Goal: Task Accomplishment & Management: Manage account settings

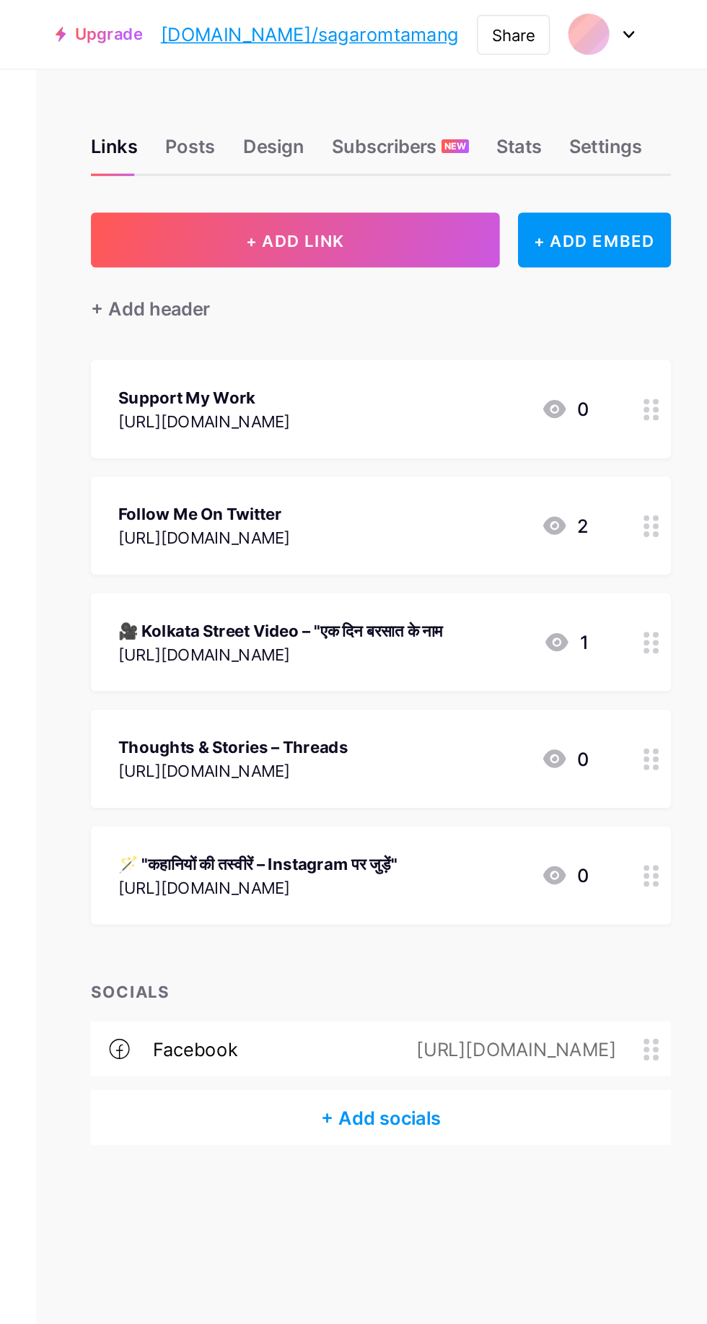
click at [670, 401] on circle at bounding box center [669, 401] width 4 height 4
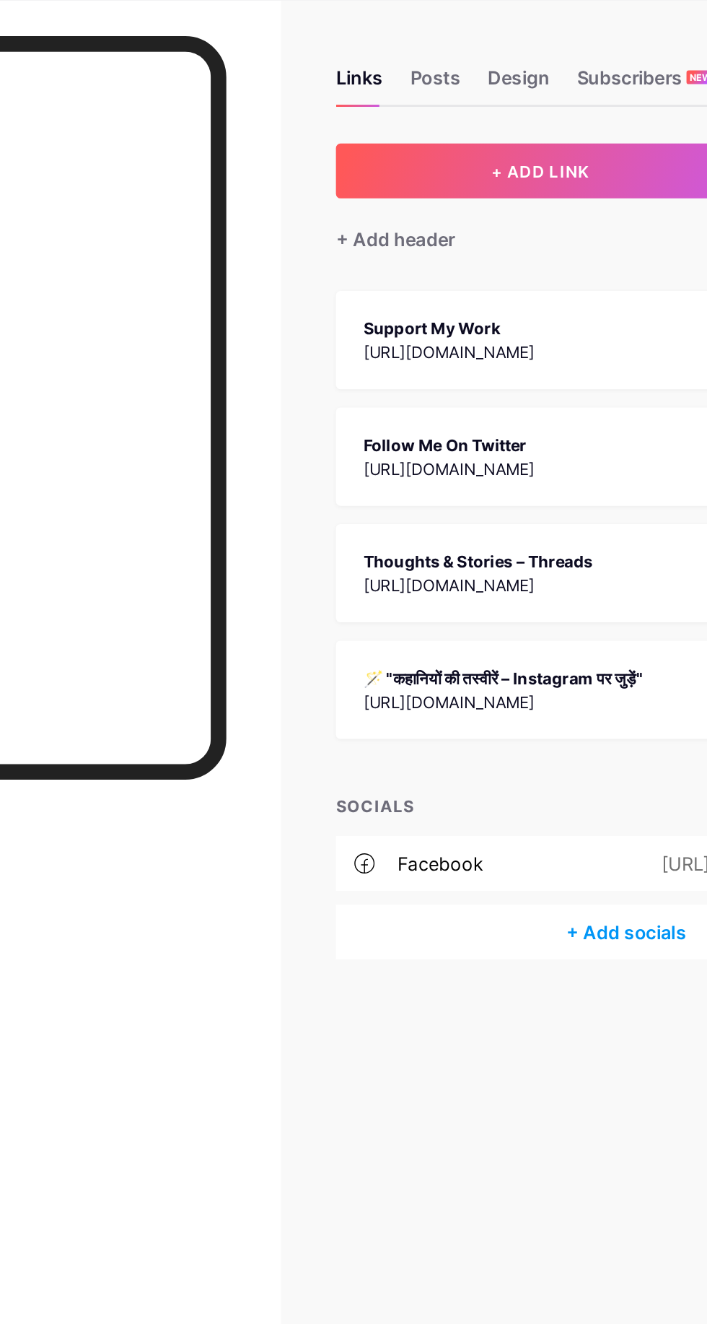
click at [240, 775] on div at bounding box center [134, 716] width 227 height 1301
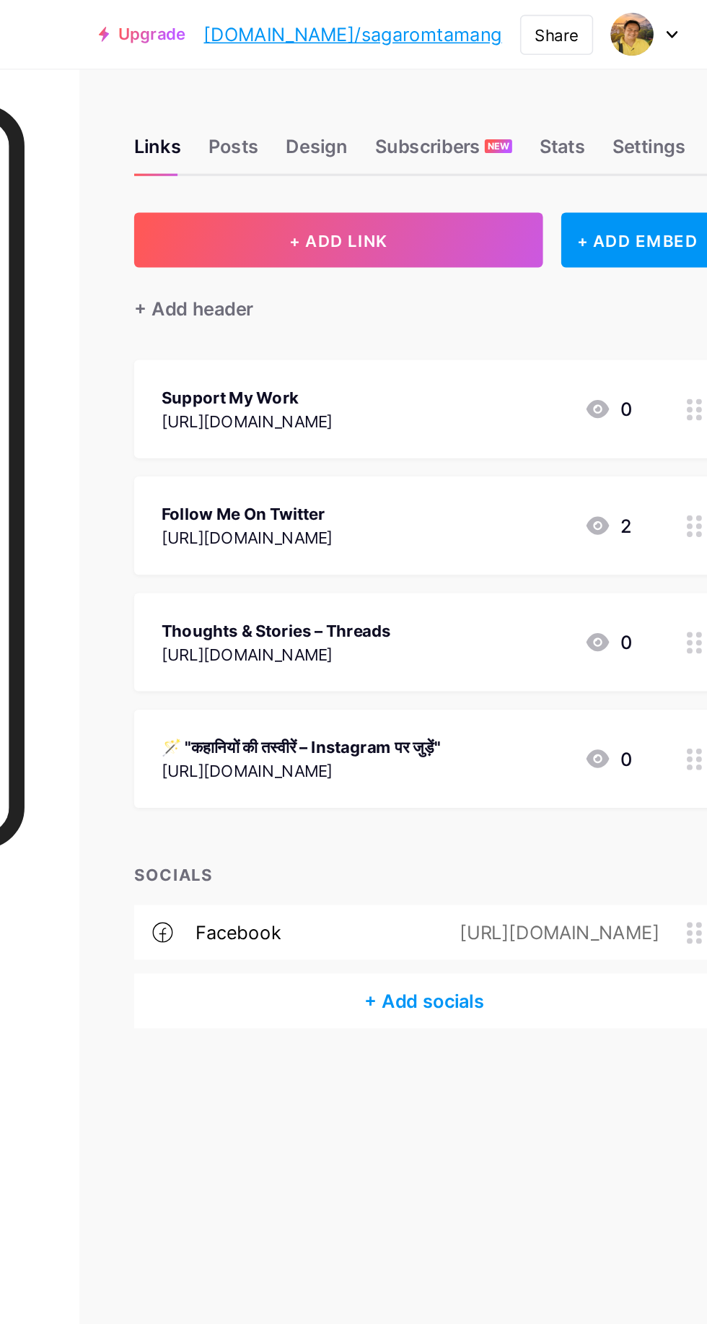
click at [427, 250] on div "Support My Work" at bounding box center [389, 250] width 108 height 15
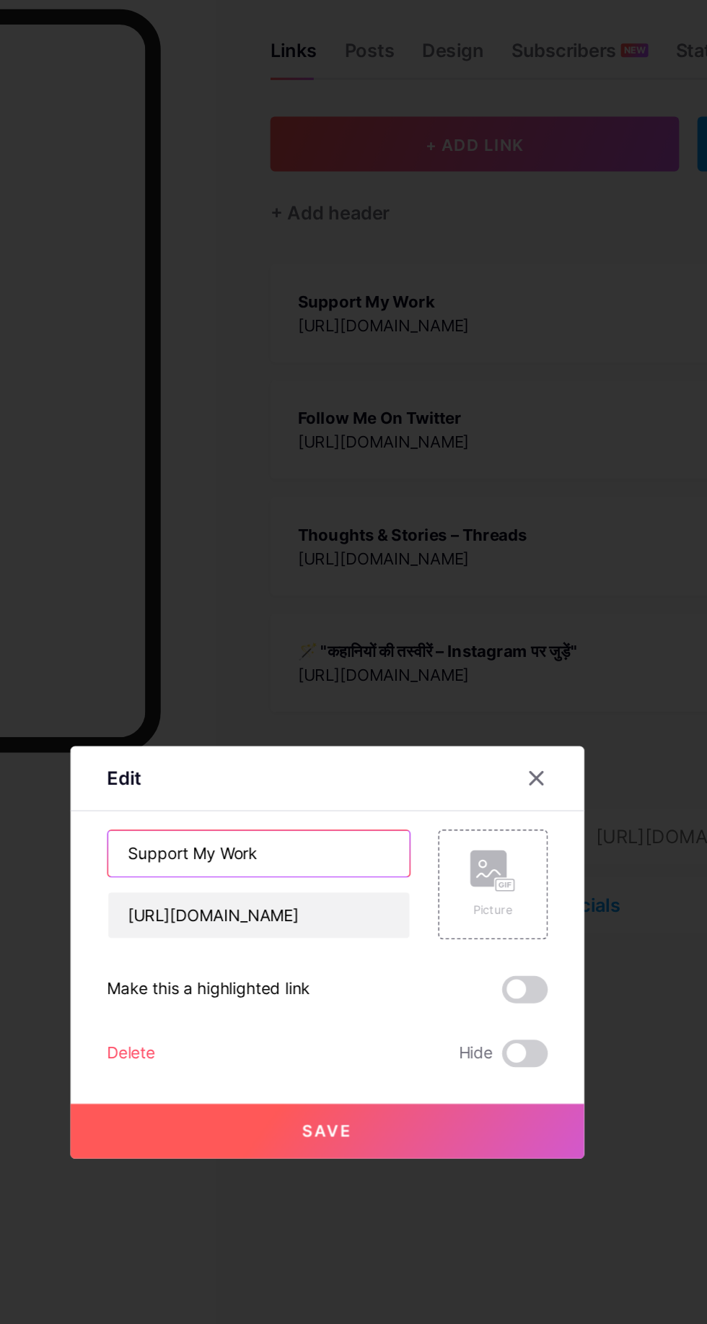
click at [369, 614] on input "Support My Work" at bounding box center [310, 599] width 191 height 29
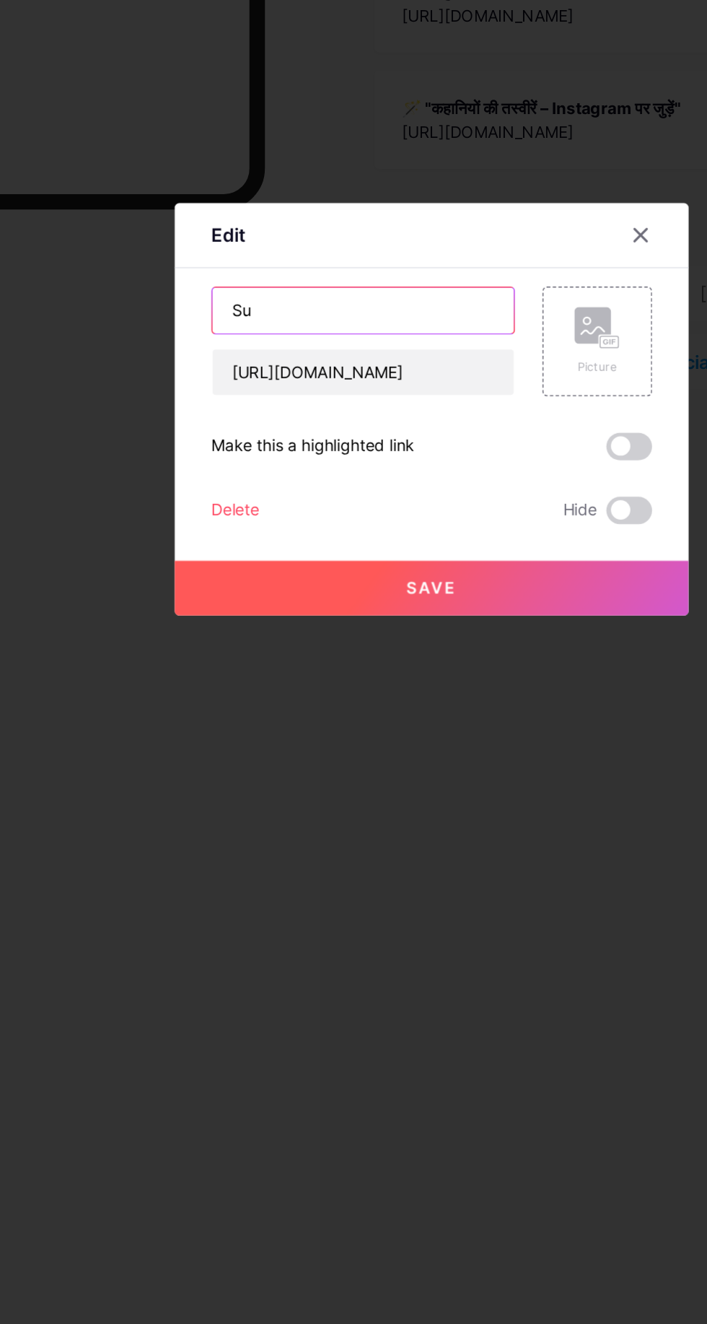
type input "S"
type input "Buy Me a Coffee ☕"
click at [424, 793] on button "Save" at bounding box center [353, 775] width 325 height 35
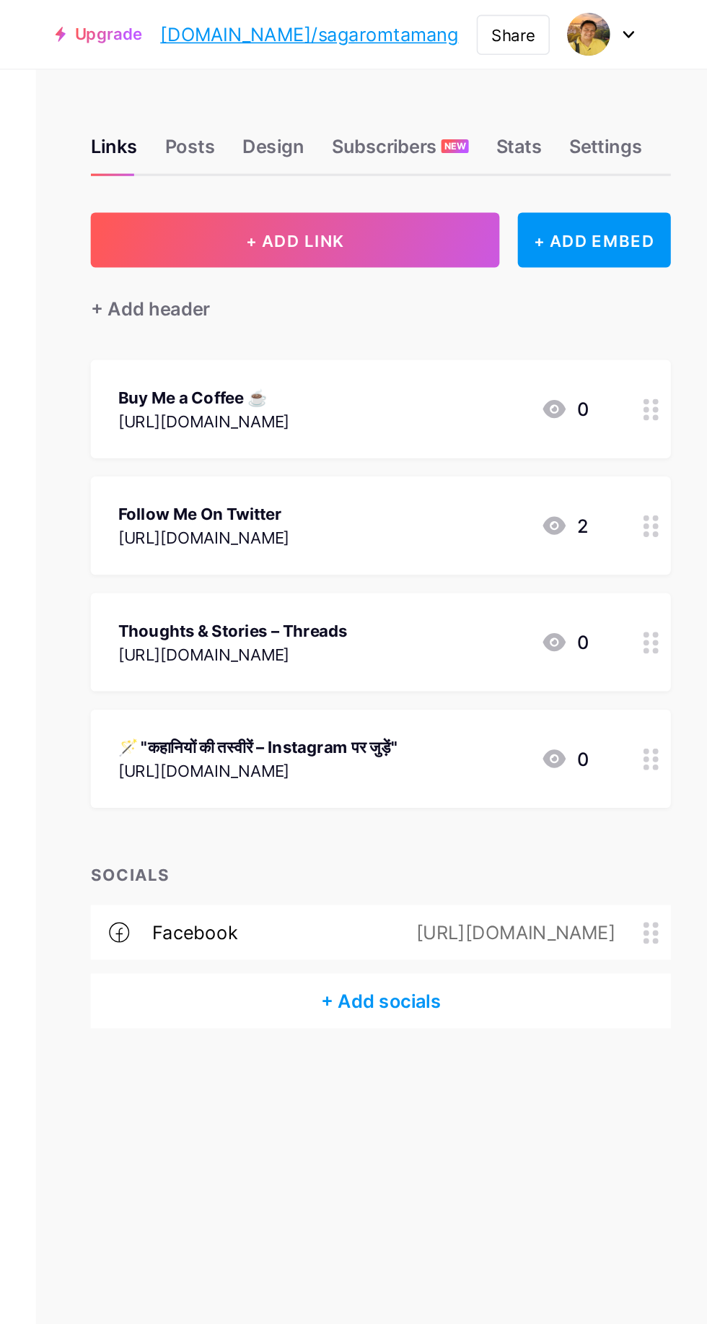
click at [658, 149] on div "+ ADD EMBED" at bounding box center [636, 151] width 97 height 35
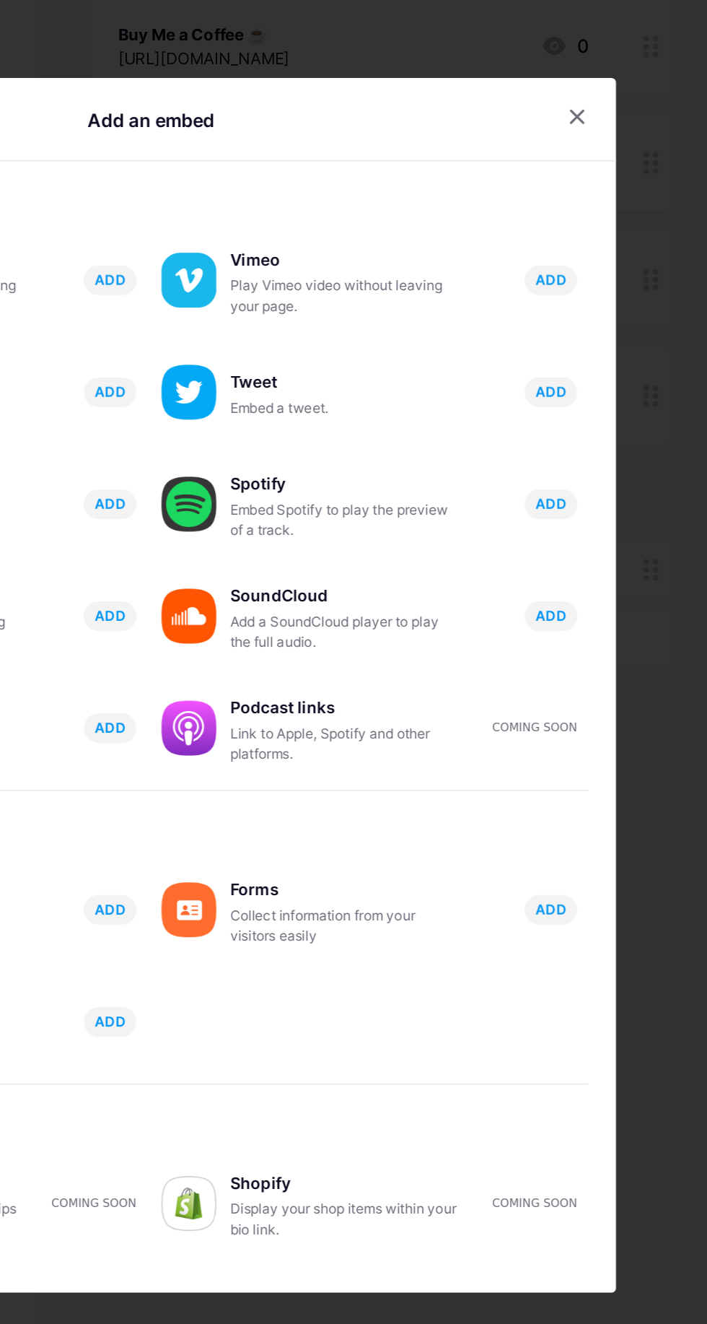
click at [621, 307] on icon at bounding box center [625, 303] width 8 height 8
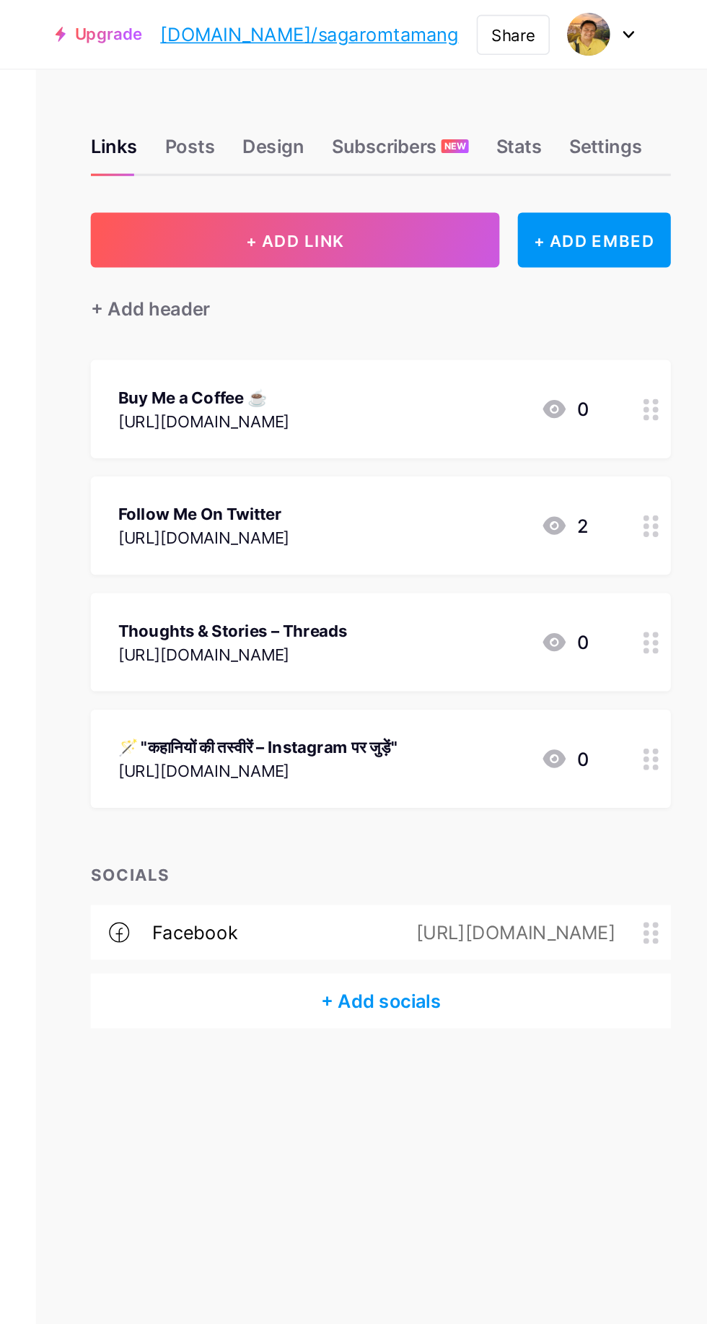
click at [648, 96] on div "Settings" at bounding box center [643, 97] width 46 height 26
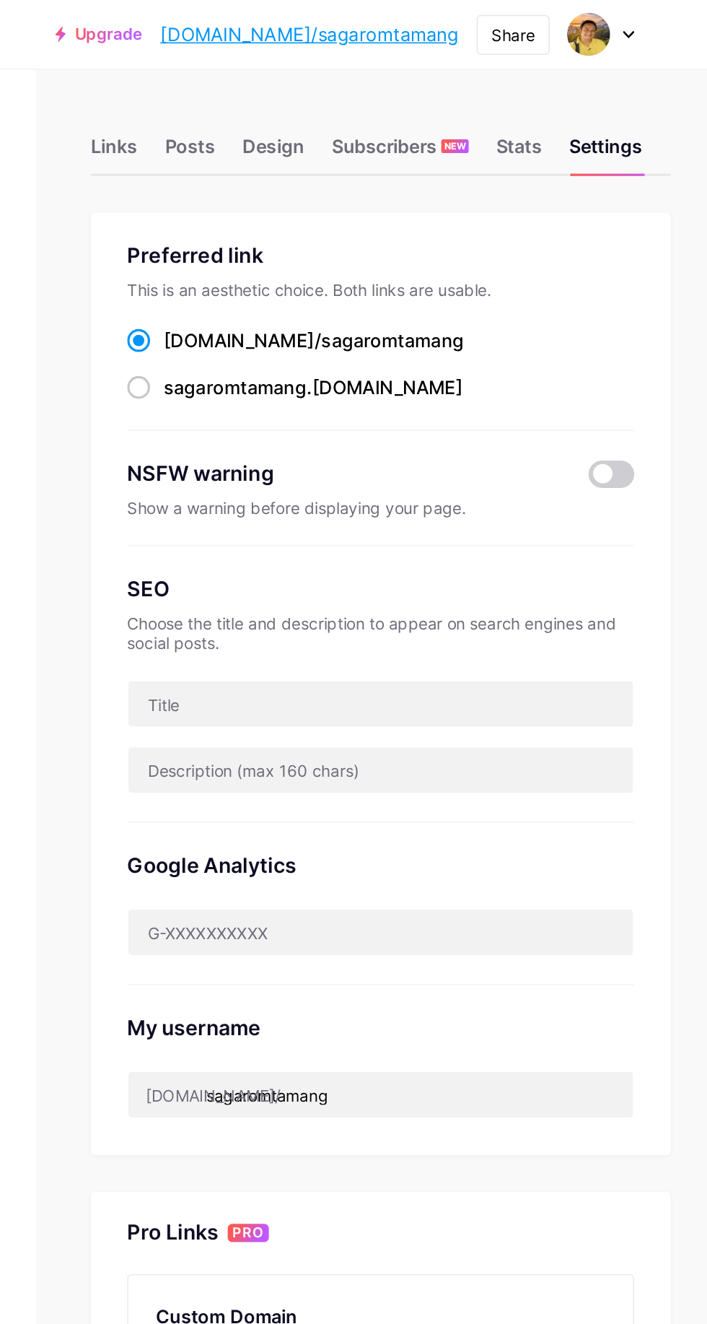
click at [322, 87] on div "Links" at bounding box center [333, 97] width 30 height 26
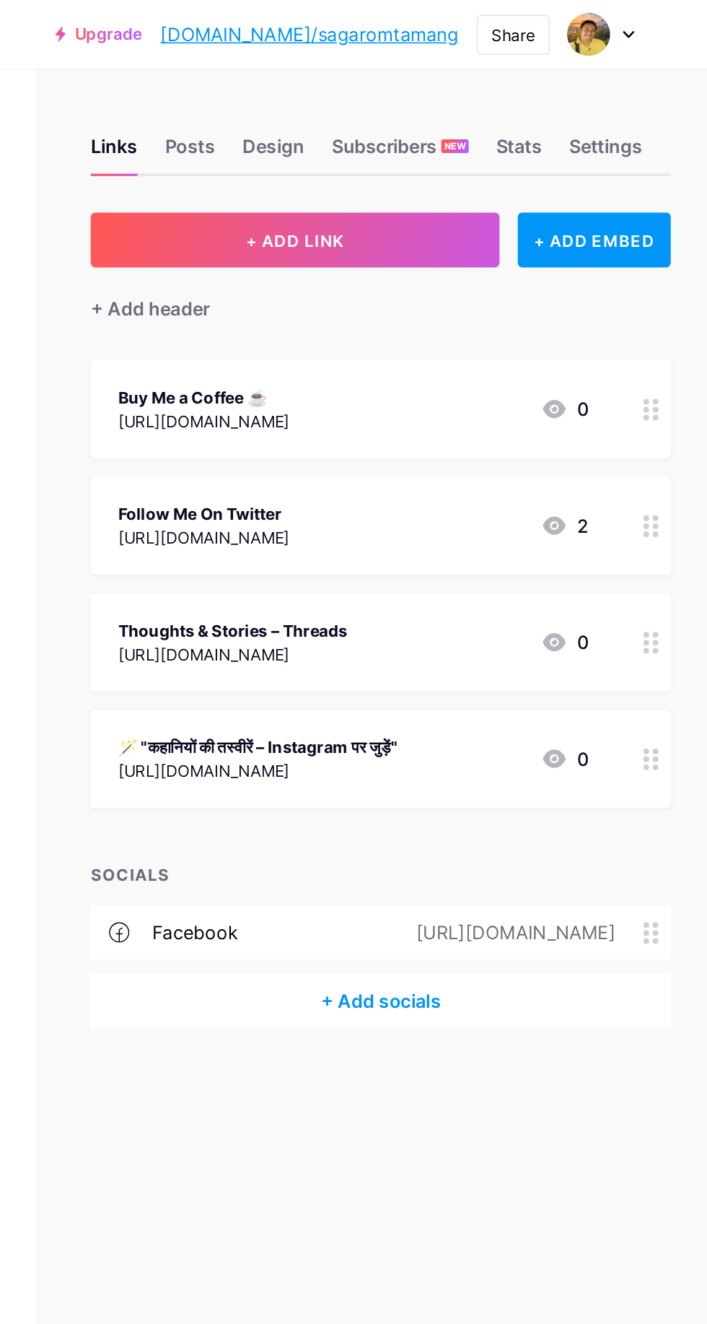
click at [586, 26] on div "Share" at bounding box center [584, 21] width 27 height 15
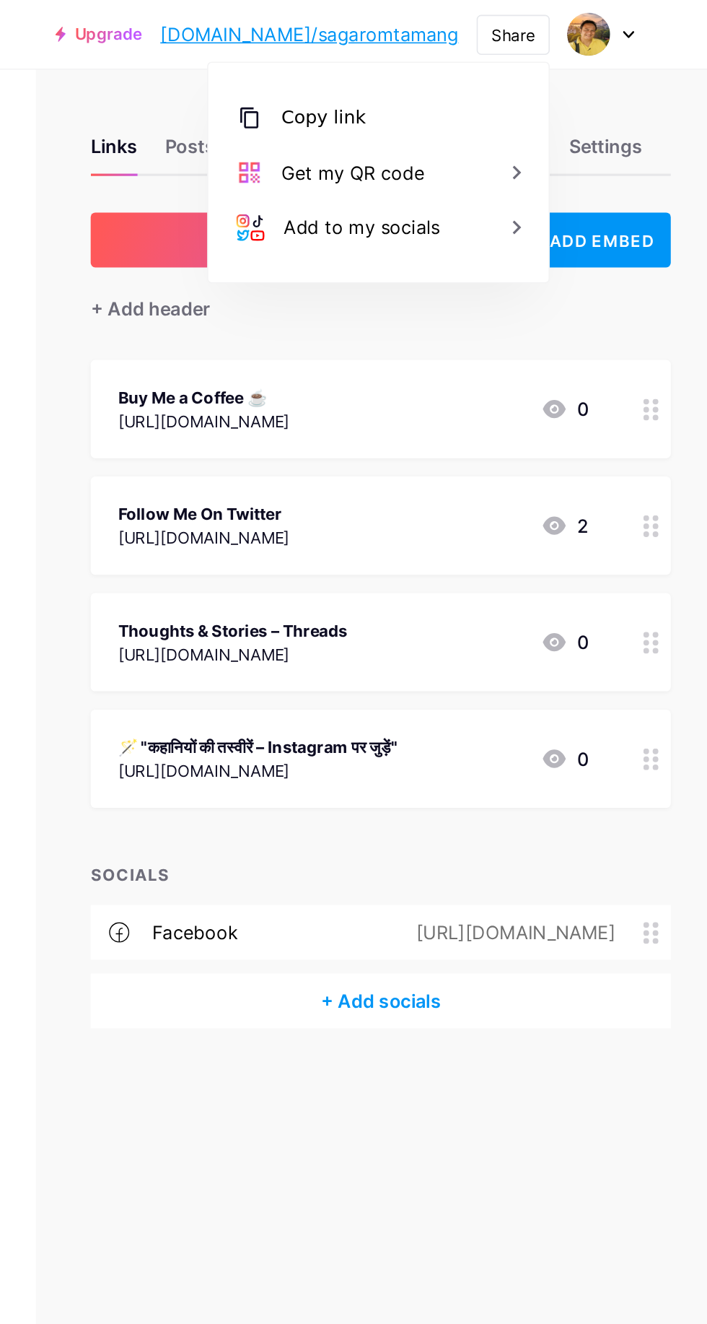
click at [466, 74] on div "Copy link" at bounding box center [464, 74] width 53 height 17
click at [586, 152] on div "Add to my socials" at bounding box center [499, 143] width 215 height 35
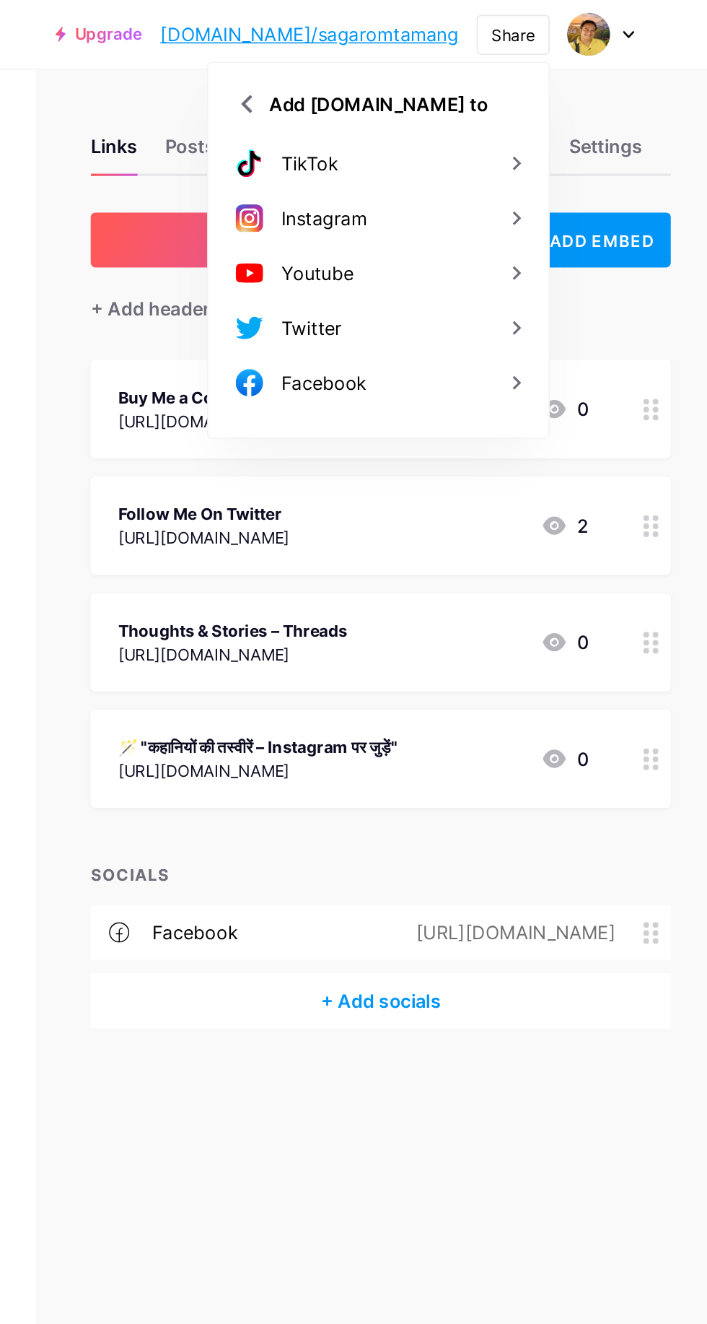
click at [302, 318] on div "Links Posts Design Subscribers NEW Stats Settings + ADD LINK + ADD EMBED + Add …" at bounding box center [353, 382] width 707 height 678
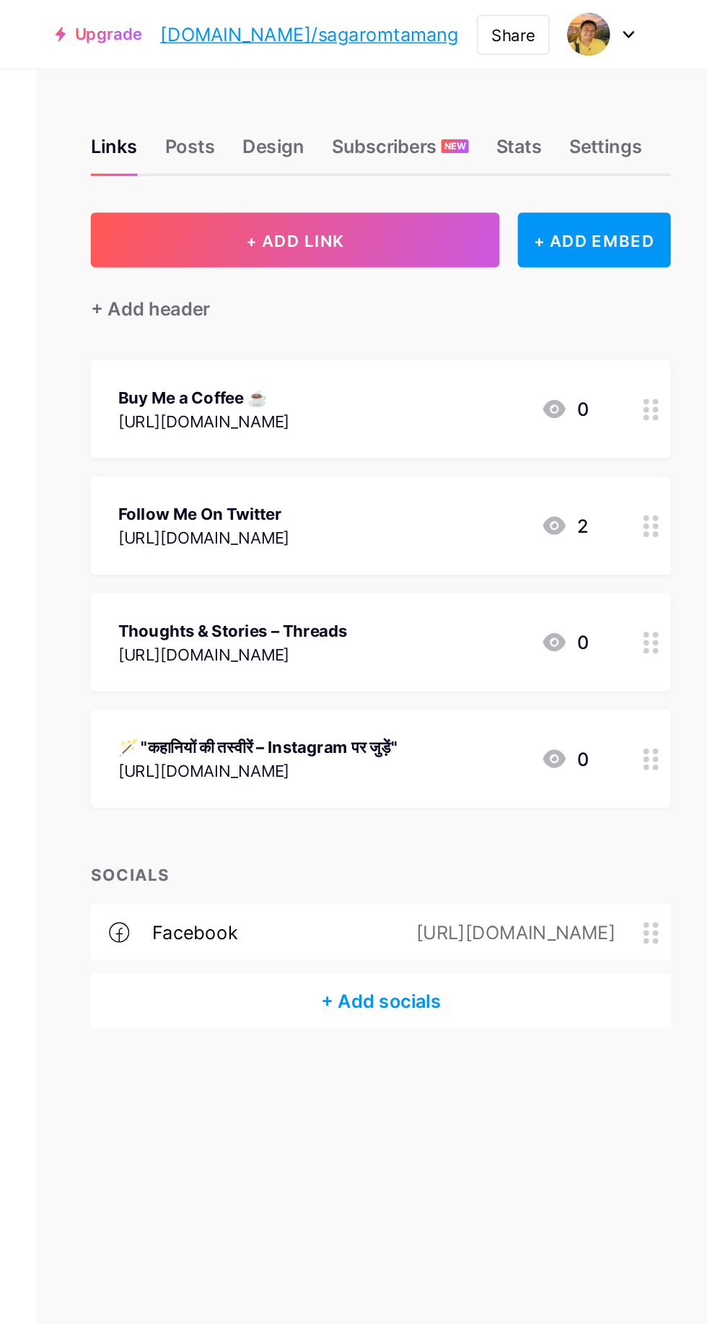
click at [661, 96] on div "Settings" at bounding box center [643, 97] width 46 height 26
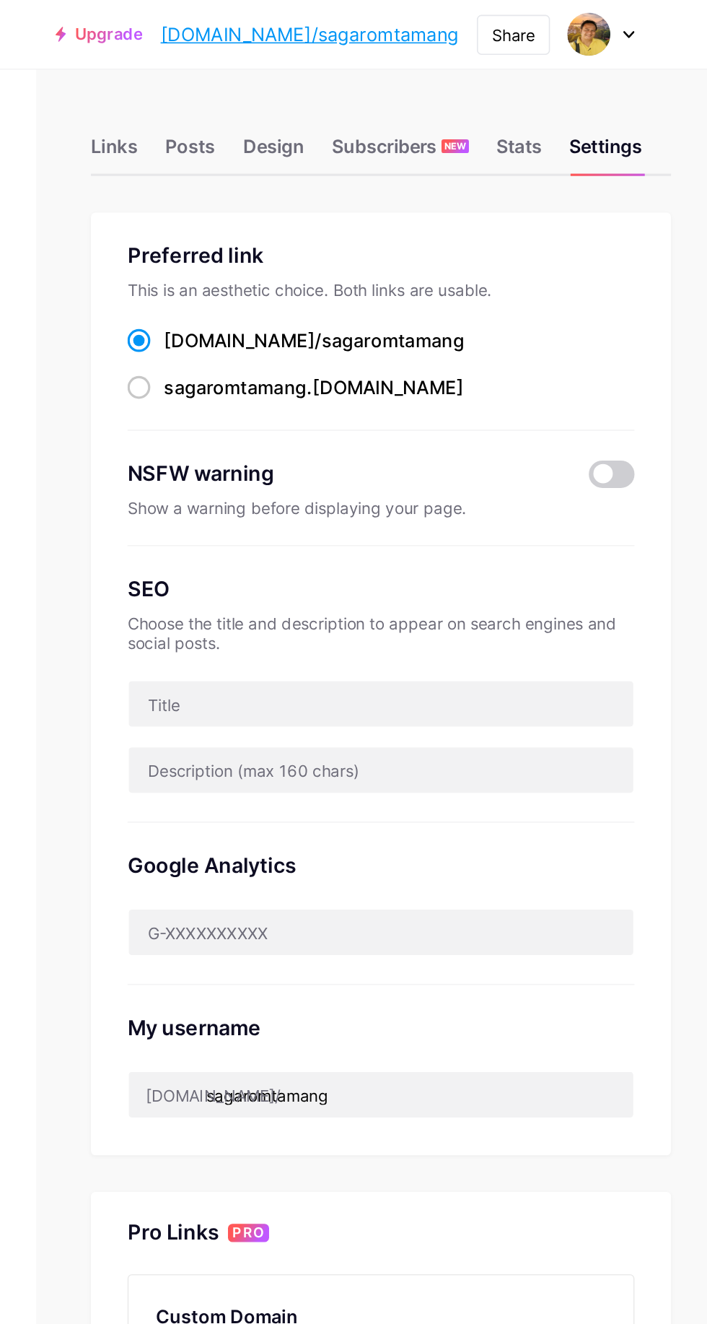
click at [318, 87] on div "Links" at bounding box center [333, 97] width 30 height 26
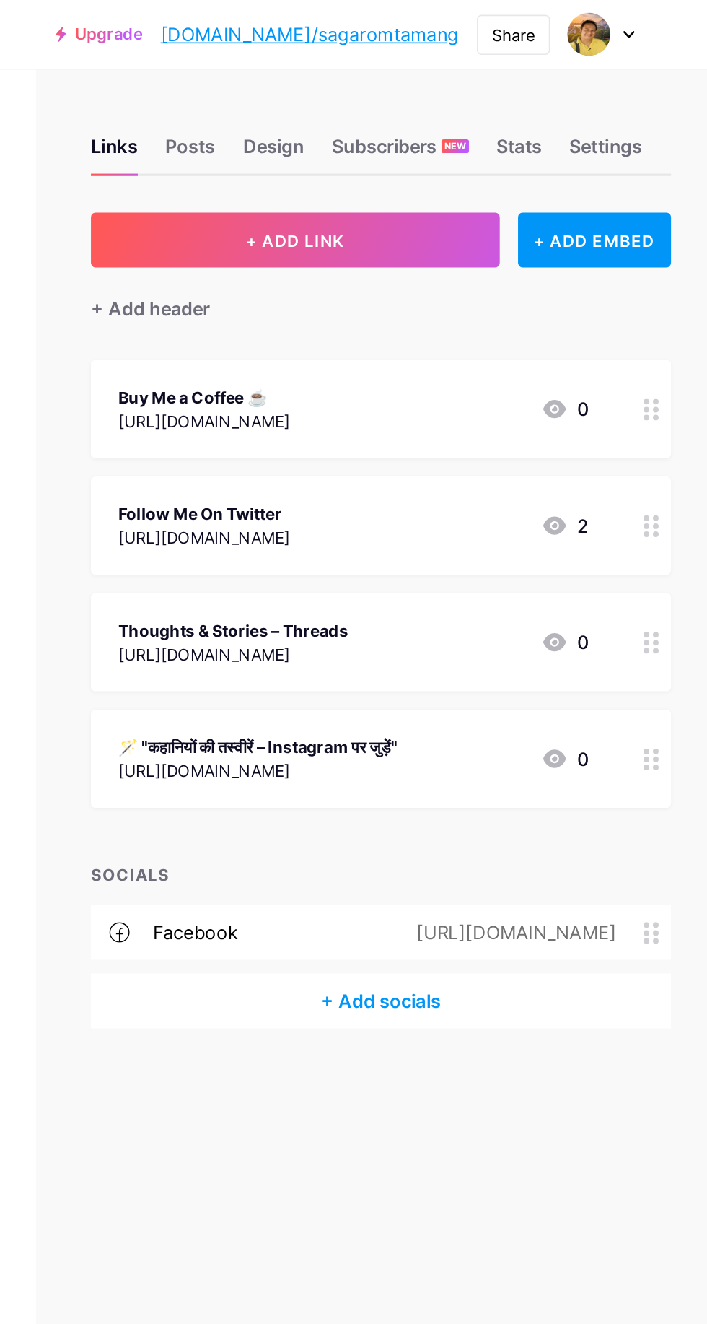
click at [384, 99] on div "Posts" at bounding box center [381, 97] width 32 height 26
click at [645, 17] on div at bounding box center [640, 22] width 42 height 26
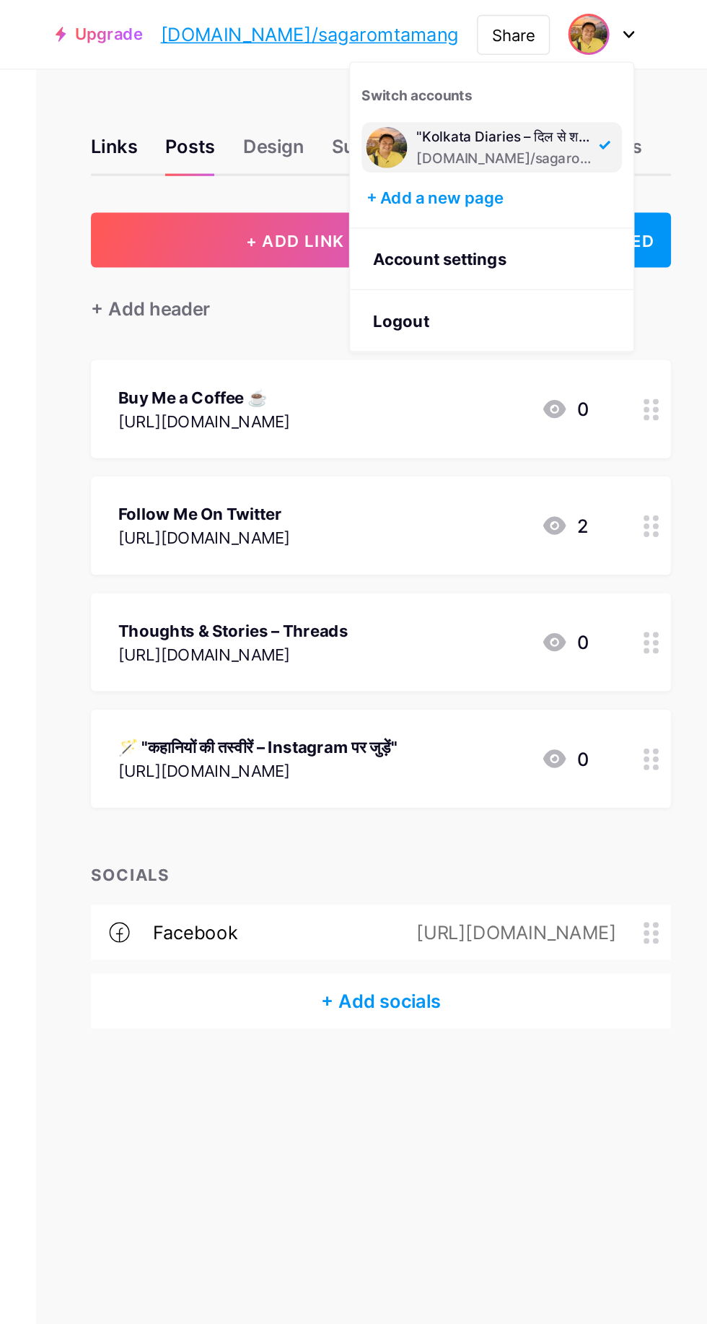
click at [582, 167] on link "Account settings" at bounding box center [570, 163] width 179 height 39
click at [551, 165] on link "Account settings" at bounding box center [570, 163] width 179 height 39
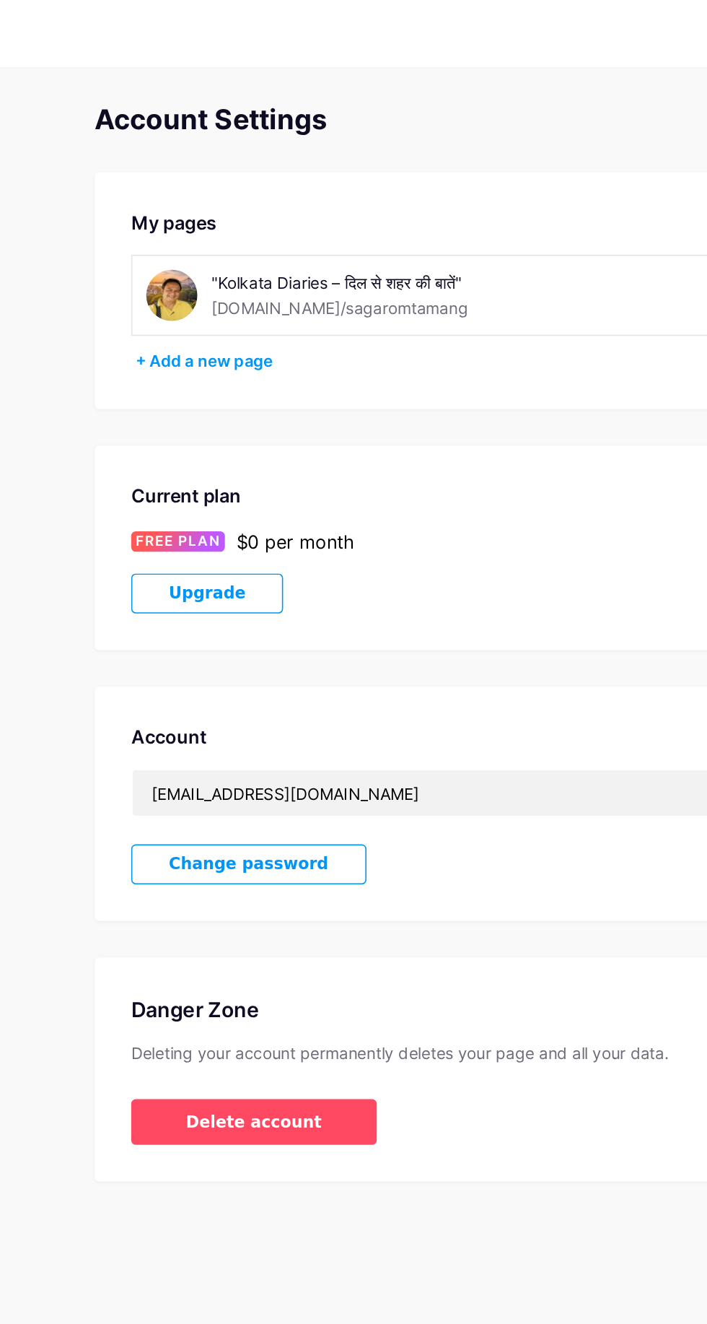
click at [357, 193] on div ""Kolkata Diaries – दिल से शहर की बातें" bio.link/sagaromtamang" at bounding box center [314, 187] width 198 height 32
click at [363, 190] on div ""Kolkata Diaries – दिल से शहर की बातें" bio.link/sagaromtamang" at bounding box center [314, 187] width 198 height 32
click at [312, 180] on div ""Kolkata Diaries – दिल से शहर की बातें"" at bounding box center [314, 179] width 198 height 15
click at [313, 183] on div ""Kolkata Diaries – दिल से शहर की बातें"" at bounding box center [314, 179] width 198 height 15
click at [473, 310] on div "Current plan" at bounding box center [354, 313] width 378 height 17
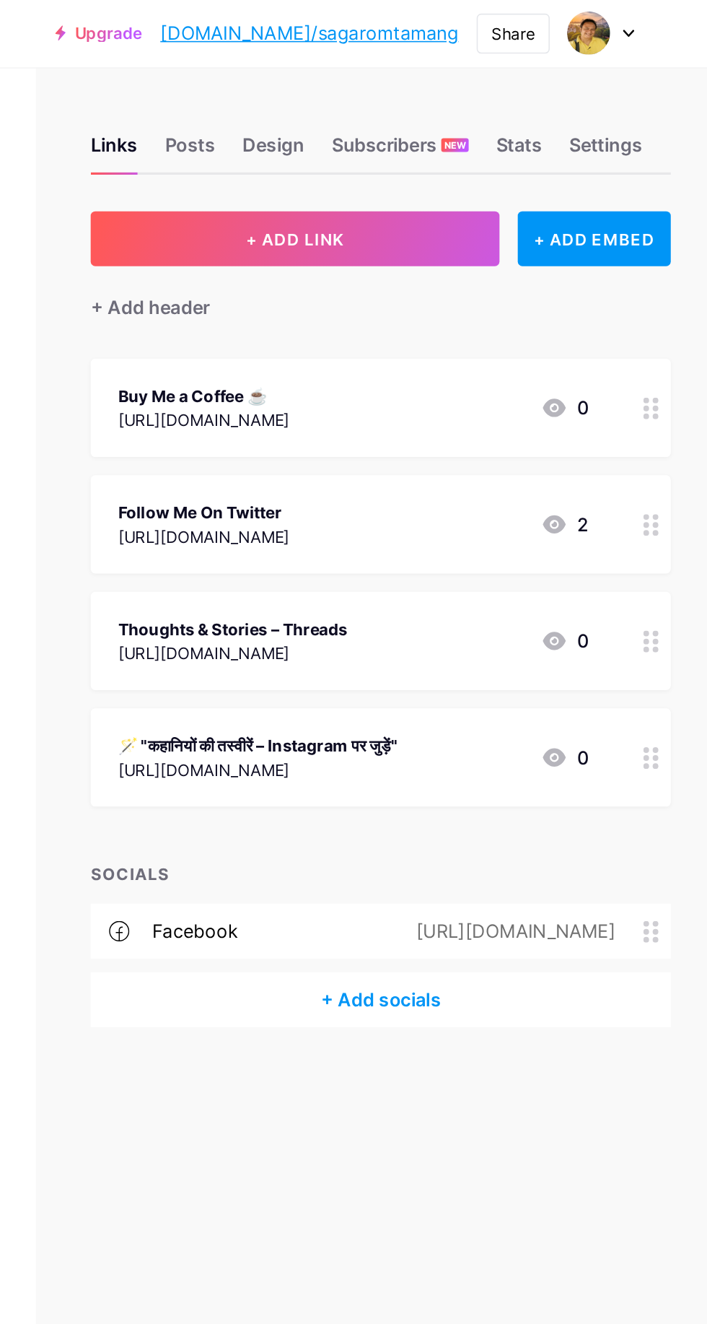
click at [665, 105] on div "Settings" at bounding box center [643, 97] width 46 height 26
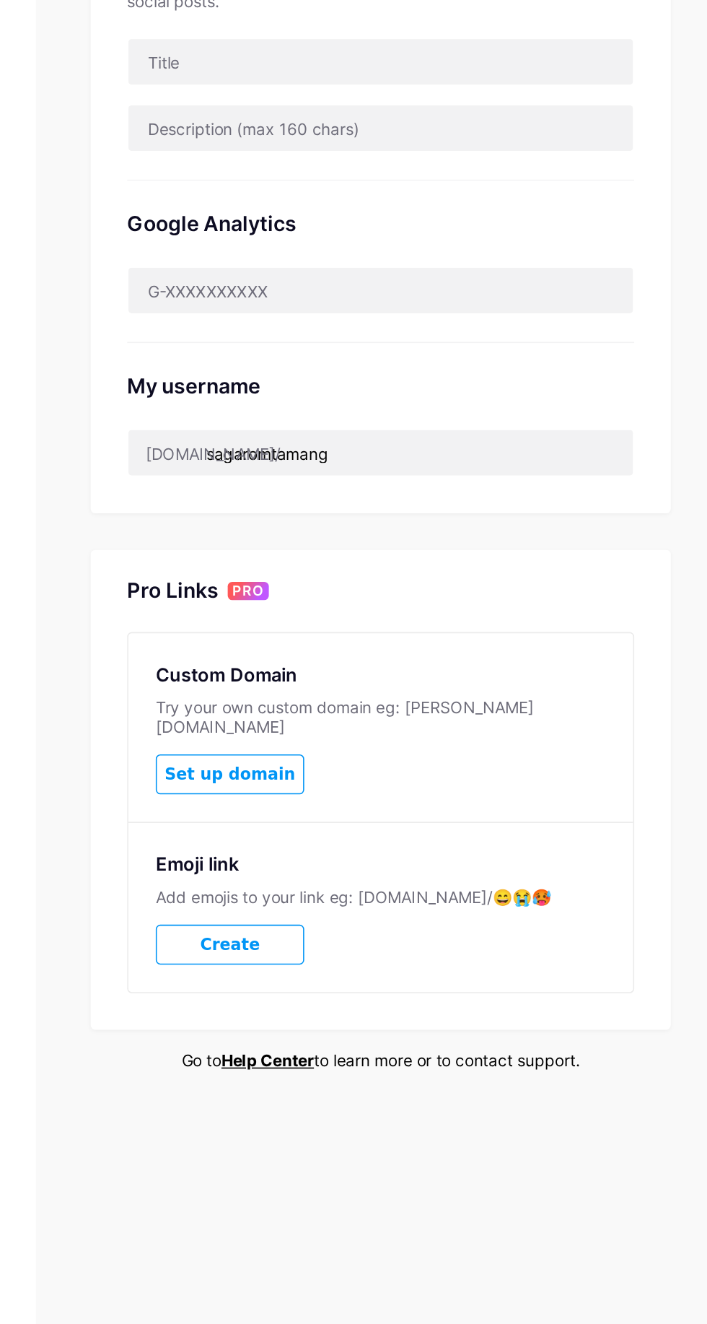
click at [648, 897] on div "Custom Domain Try your own custom domain eg: jaseem.com Set up domain" at bounding box center [500, 865] width 319 height 119
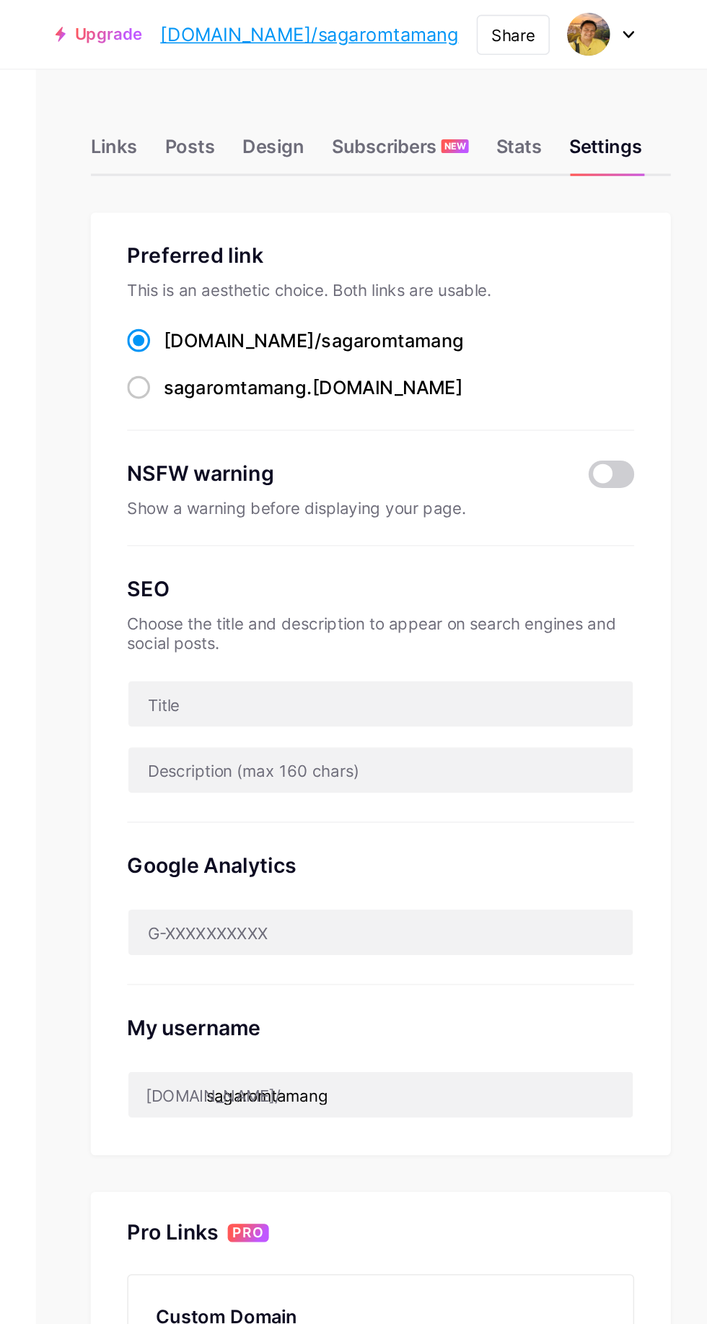
click at [591, 26] on div "Share" at bounding box center [584, 21] width 27 height 15
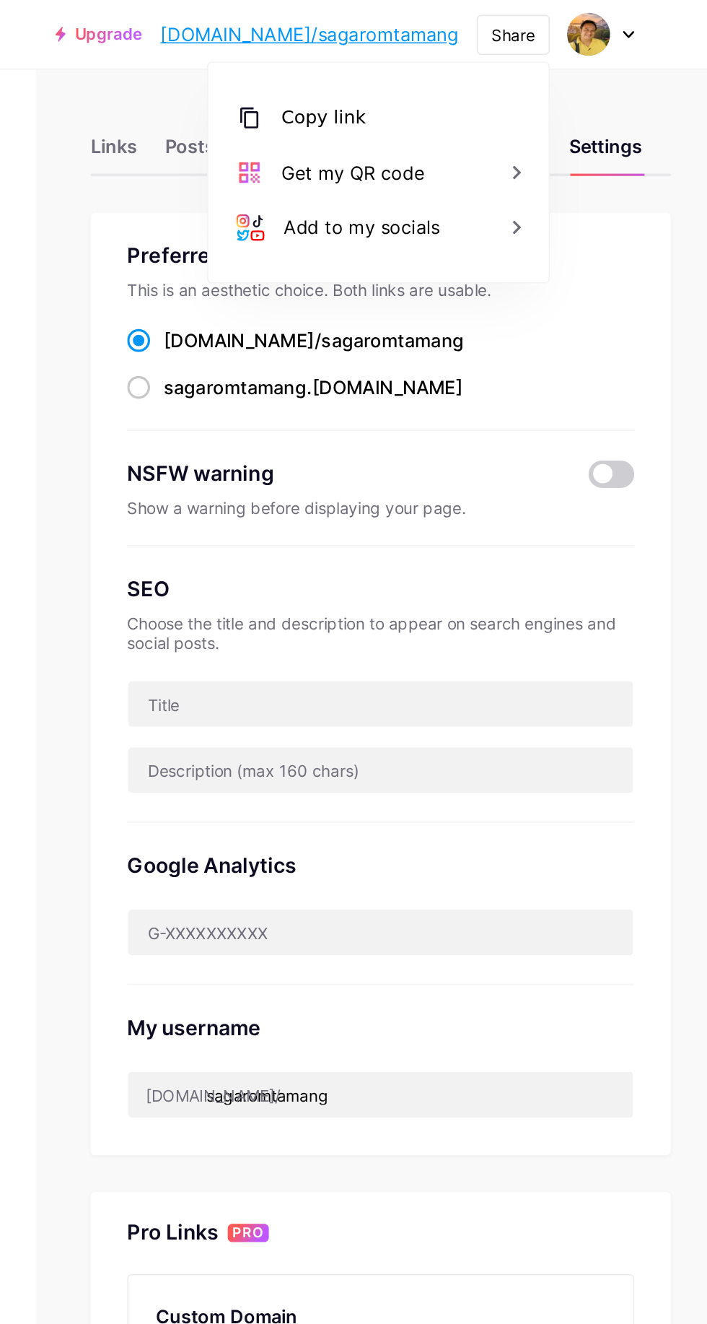
click at [292, 82] on div "Links Posts Design Subscribers NEW Stats Settings Preferred link This is an aes…" at bounding box center [353, 599] width 707 height 1112
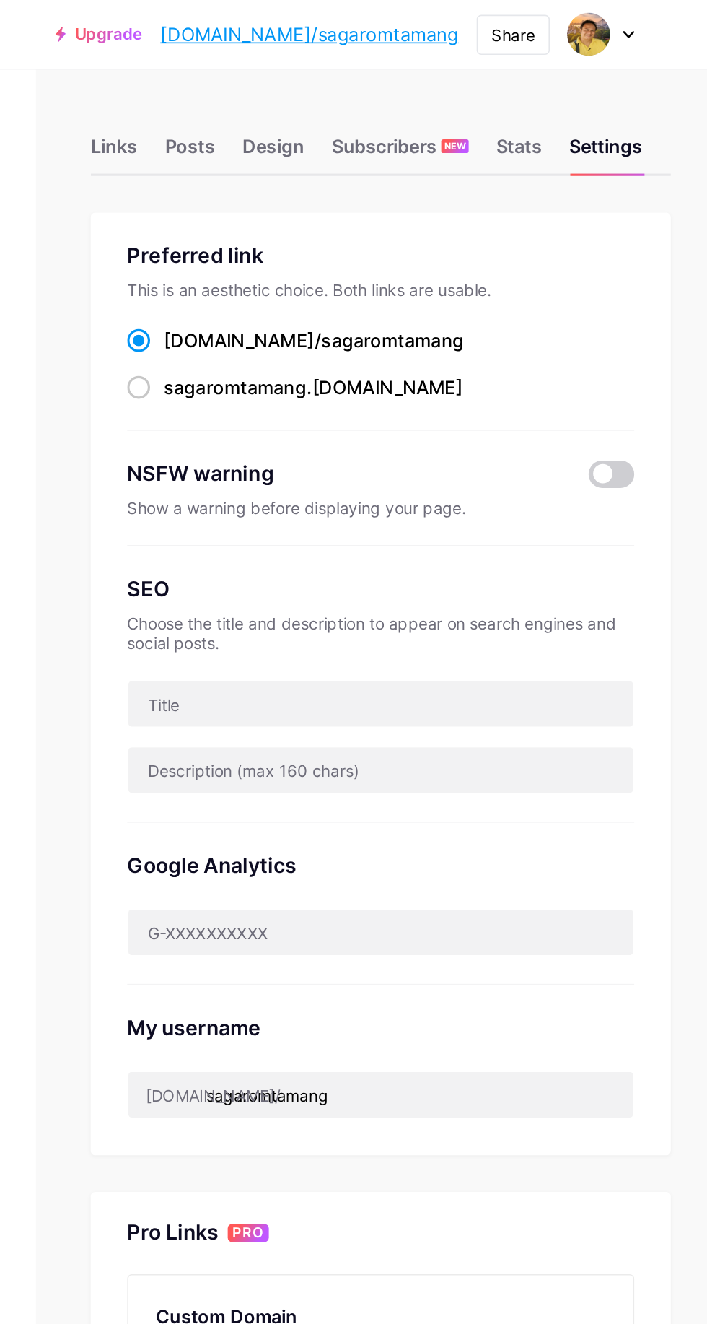
click at [657, 21] on icon at bounding box center [657, 21] width 7 height 5
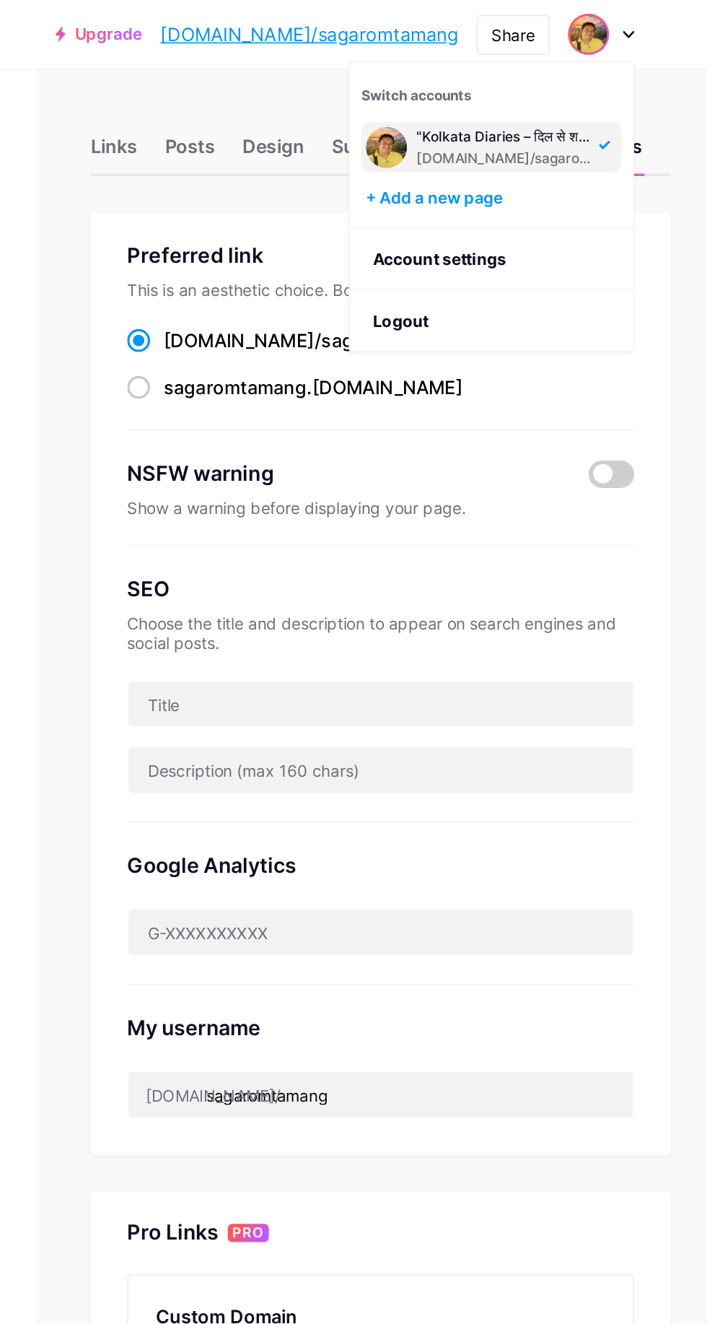
click at [590, 97] on div "[DOMAIN_NAME]/sagaromtamang" at bounding box center [578, 101] width 111 height 12
click at [594, 86] on div ""Kolkata Diaries – दिल से शहर की बातें"" at bounding box center [578, 87] width 111 height 12
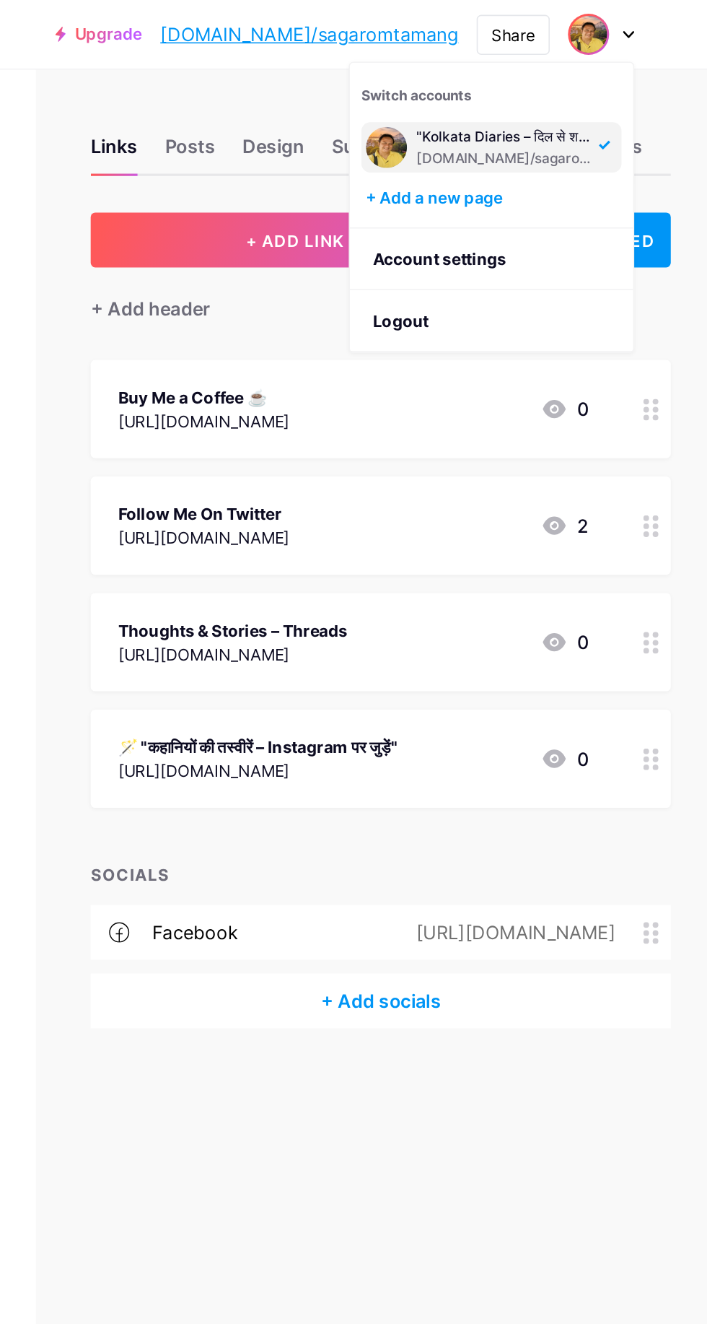
click at [263, 53] on div at bounding box center [141, 705] width 283 height 1324
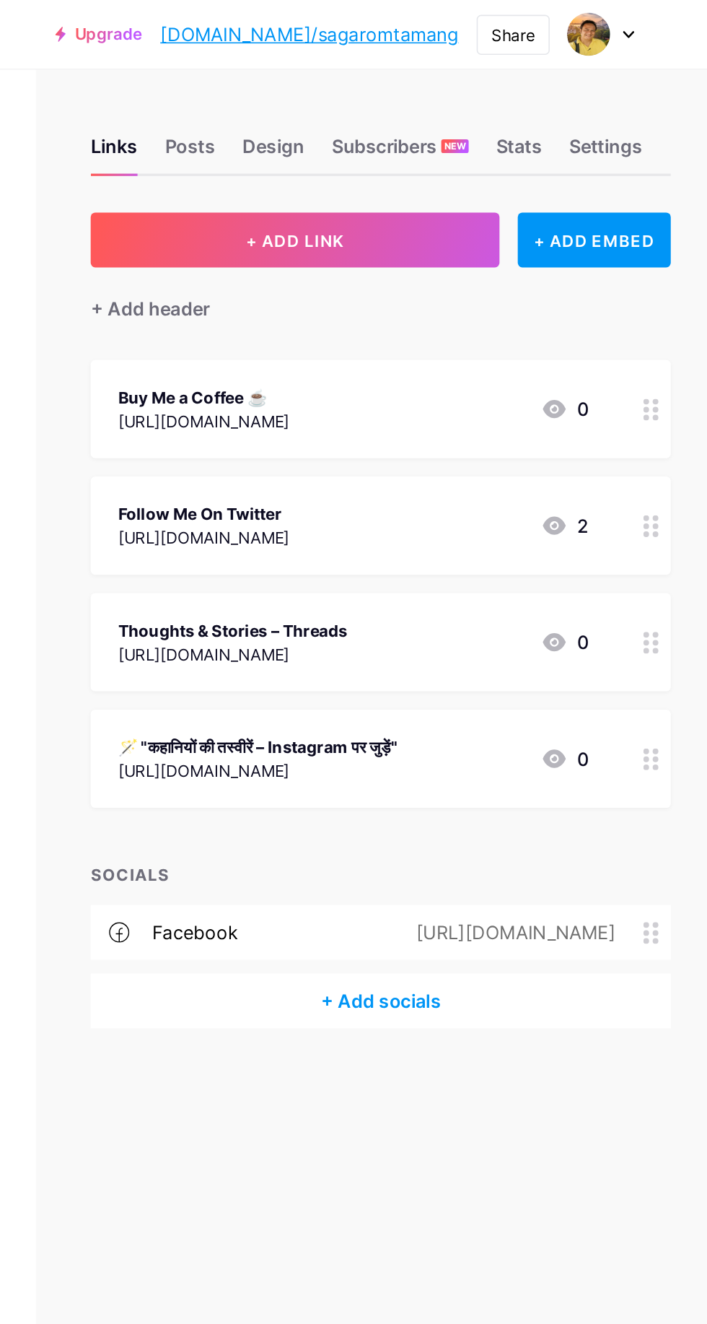
click at [287, 55] on div "Links Posts Design Subscribers NEW Stats Settings + ADD LINK + ADD EMBED + Add …" at bounding box center [353, 382] width 707 height 678
click at [531, 632] on div "+ Add socials" at bounding box center [501, 632] width 367 height 35
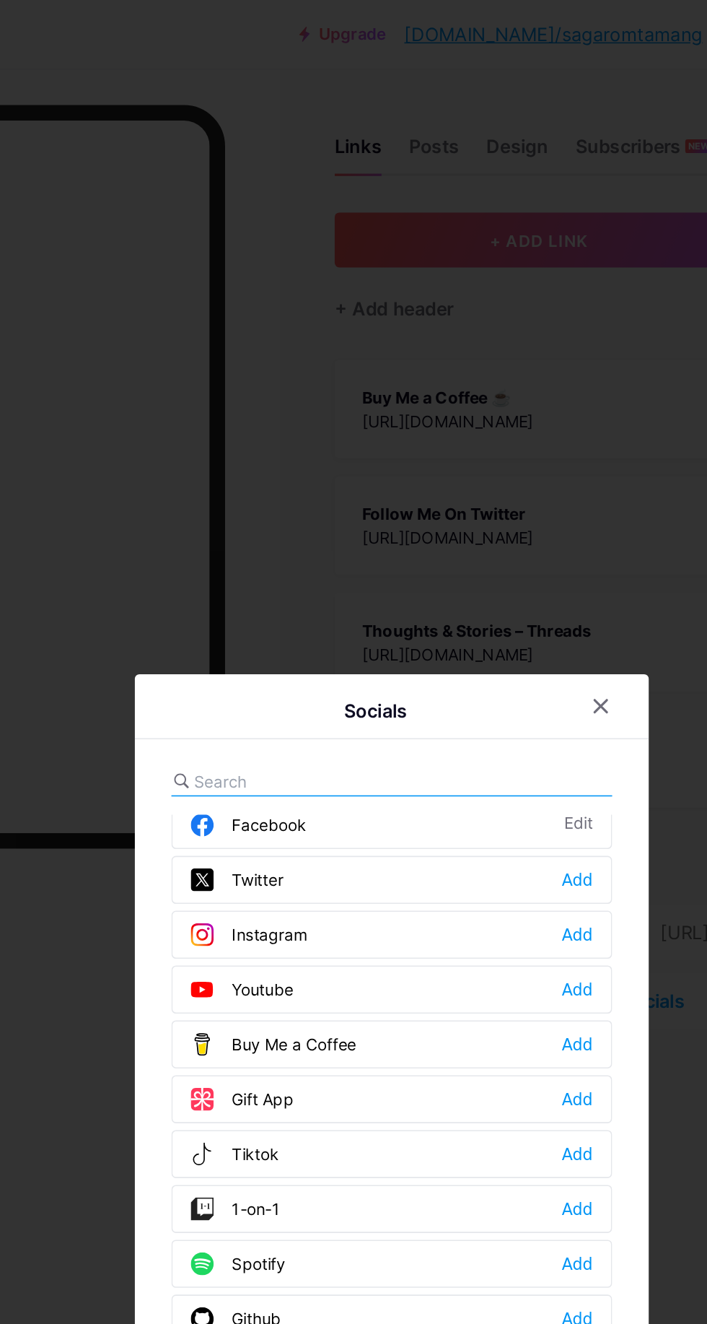
scroll to position [42, 0]
click at [343, 607] on div "Instagram Add" at bounding box center [353, 592] width 279 height 30
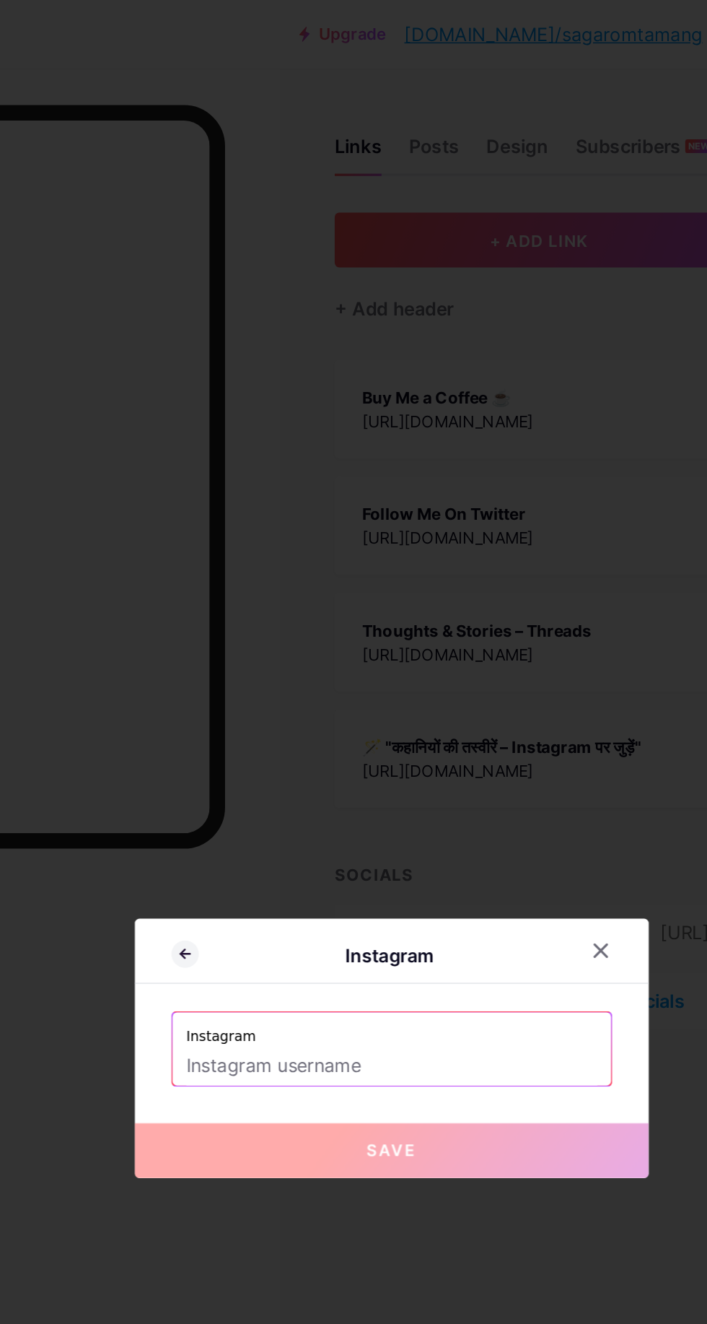
click at [392, 686] on input "text" at bounding box center [354, 673] width 260 height 25
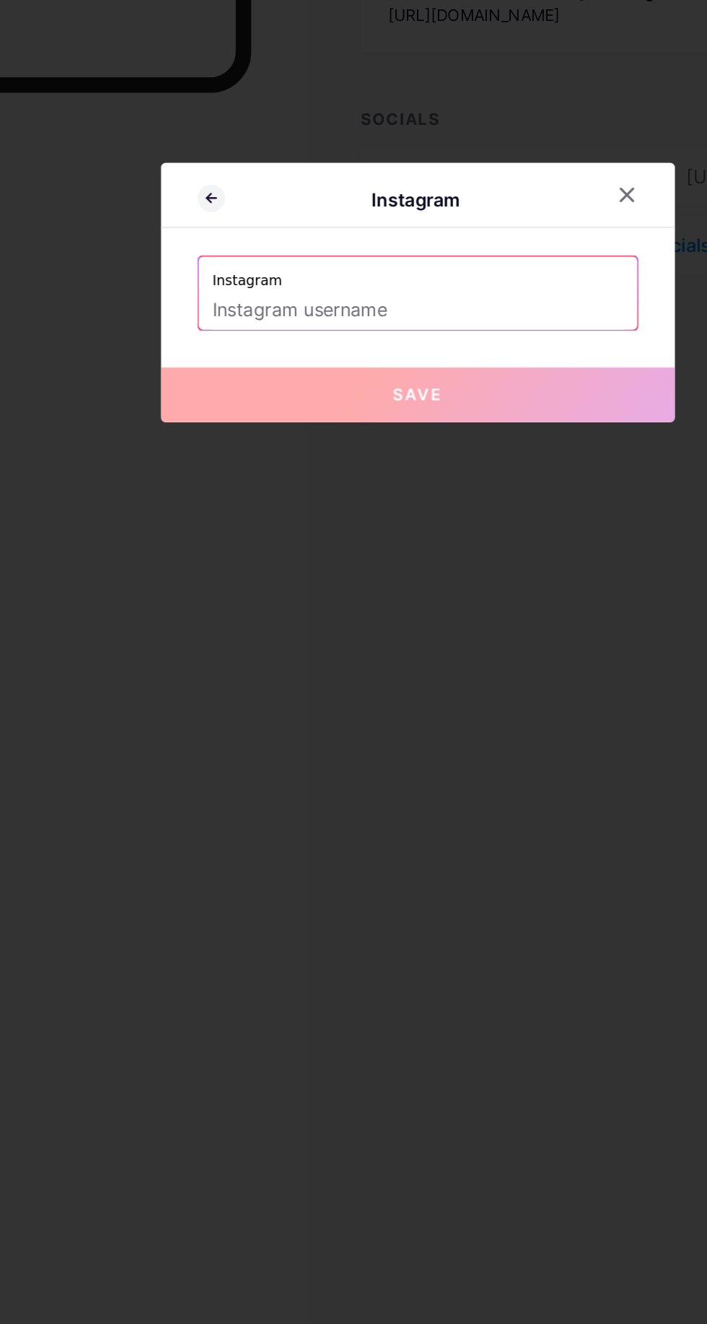
paste input "🎙️ आवाज़ मेरी, कहानियाँ आपकी🚶‍♂️Kolkata की गलियों से, दिल तक पहुँचती Middle Cla…"
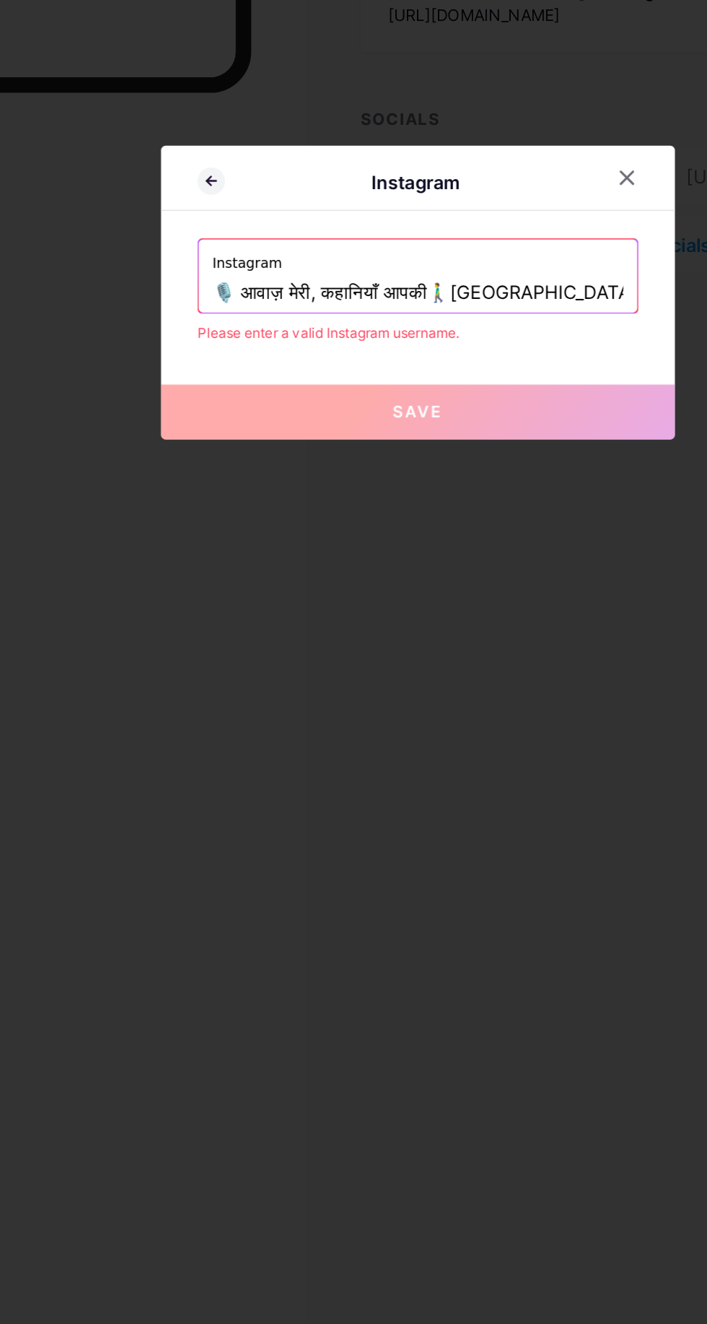
scroll to position [0, 218]
type input "🎙️ आवाज़ मेरी, कहानियाँ आपकी🚶‍♂️Kolkata की गलियों से, दिल तक पहुँचती Middle Cla…"
paste input "🎙️ आवाज़ मेरी, कहानियाँ आपकी🚶‍♂️Kolkata की गलियों से, दिल तक पहुँचती Middle Cla…"
type input "🎙️ आवाज़ मेरी, कहानियाँ आपकी🚶‍♂️Kolkata की गलियों से, दिल तक पहुँचती Middle Cla…"
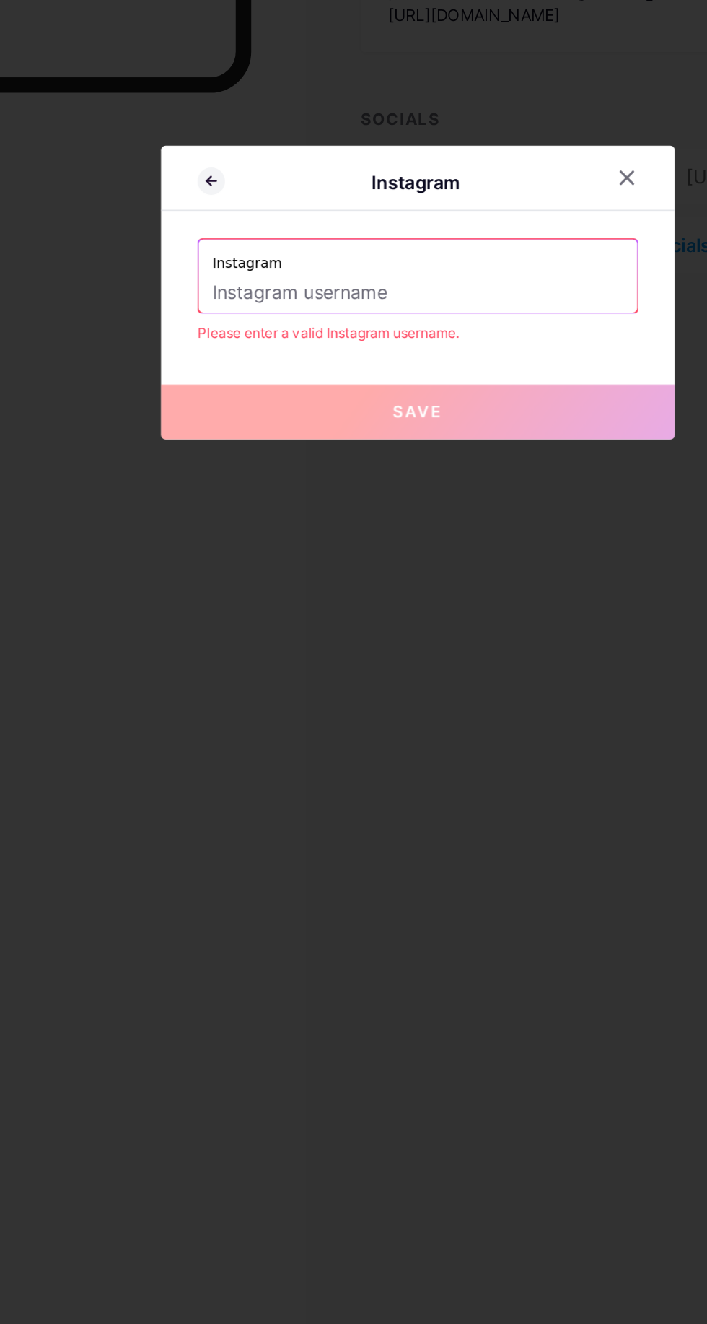
paste input "[URL][DOMAIN_NAME]"
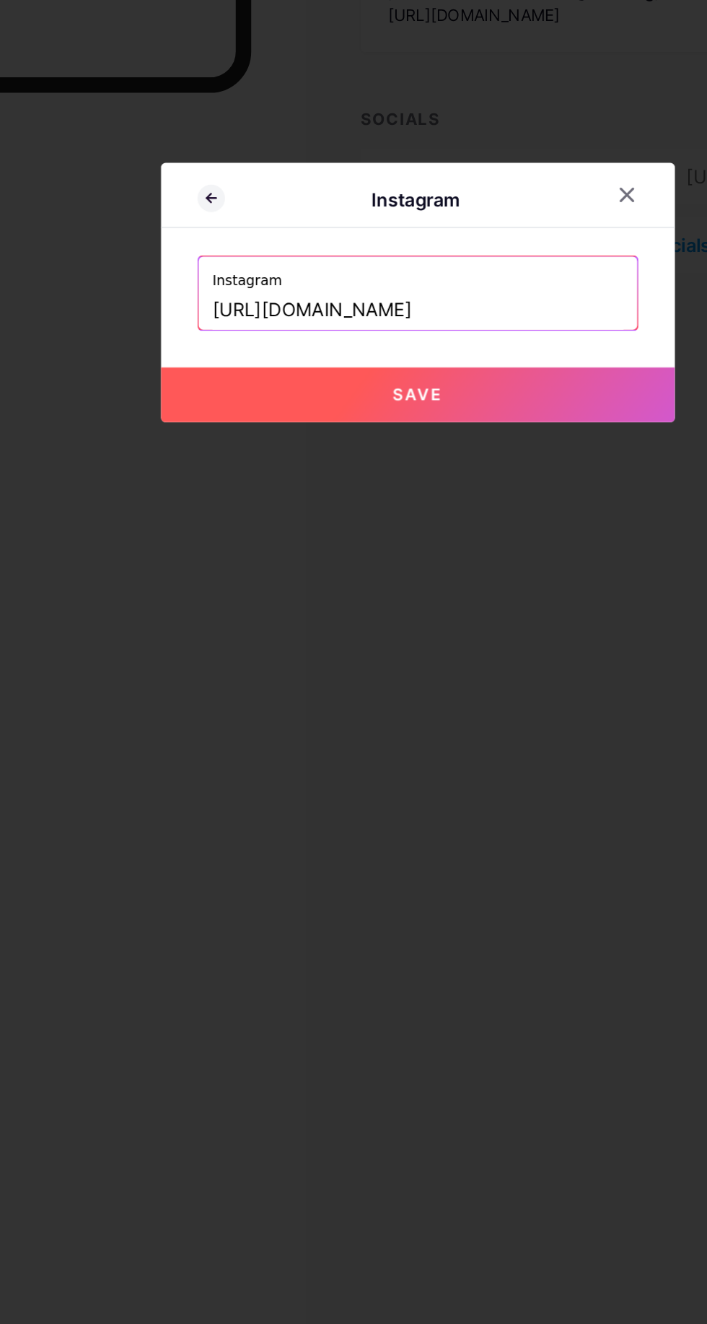
click at [460, 744] on button "Save" at bounding box center [353, 727] width 325 height 35
type input "https://instagram.com/https://www.instagram.com/sagaromtamang?igsh=MXBsN3Zic2ht…"
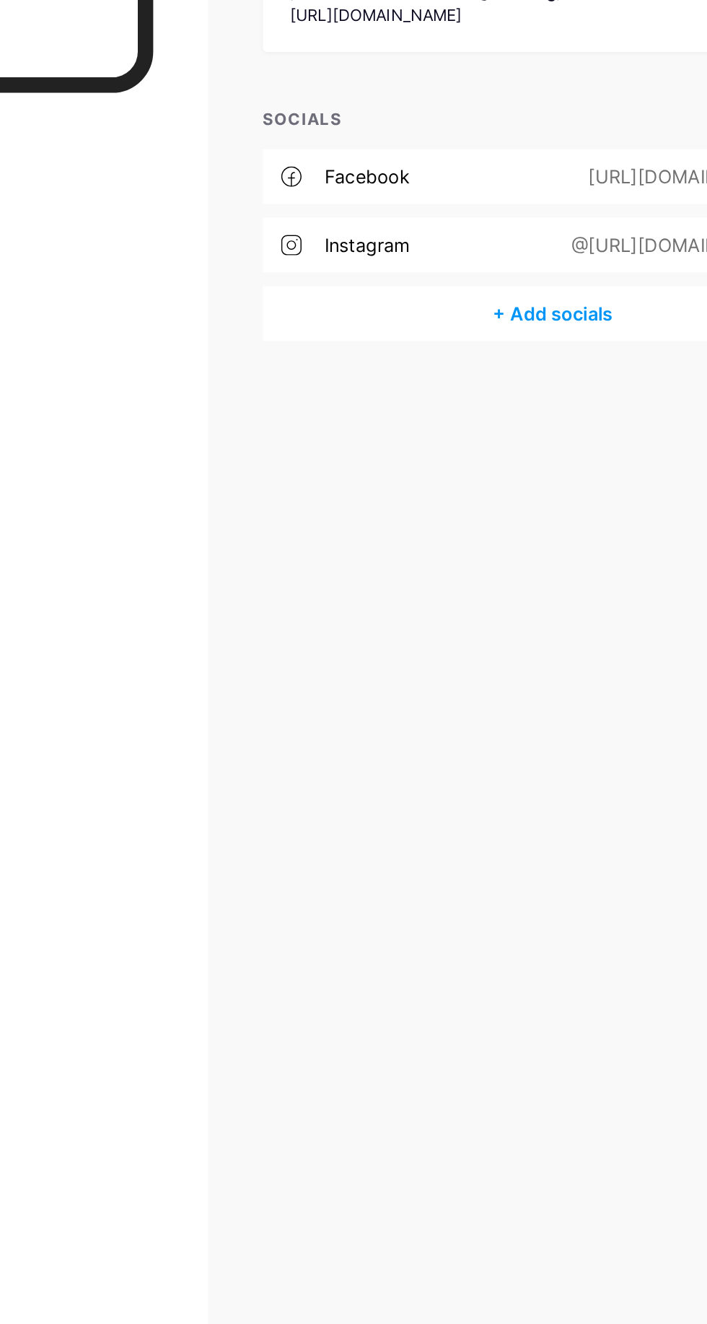
click at [527, 676] on div "+ Add socials" at bounding box center [501, 675] width 367 height 35
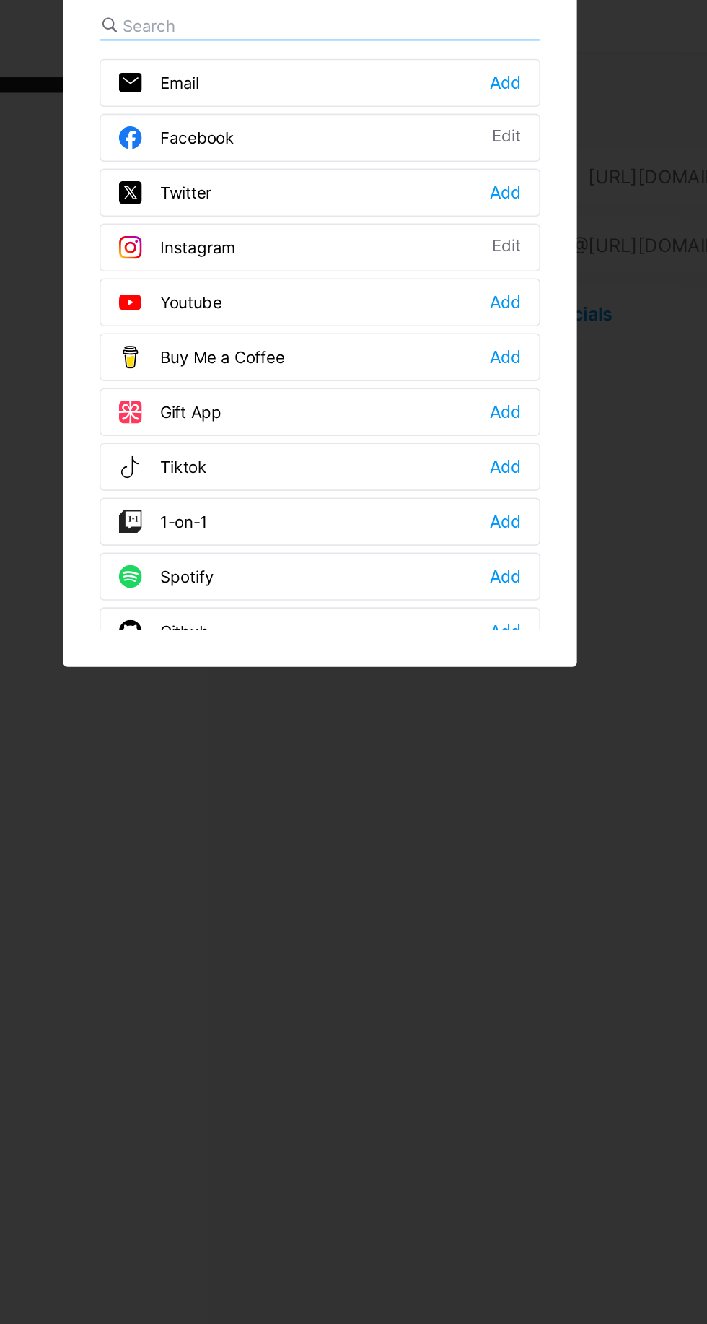
click at [318, 614] on div "Twitter Add" at bounding box center [353, 599] width 279 height 30
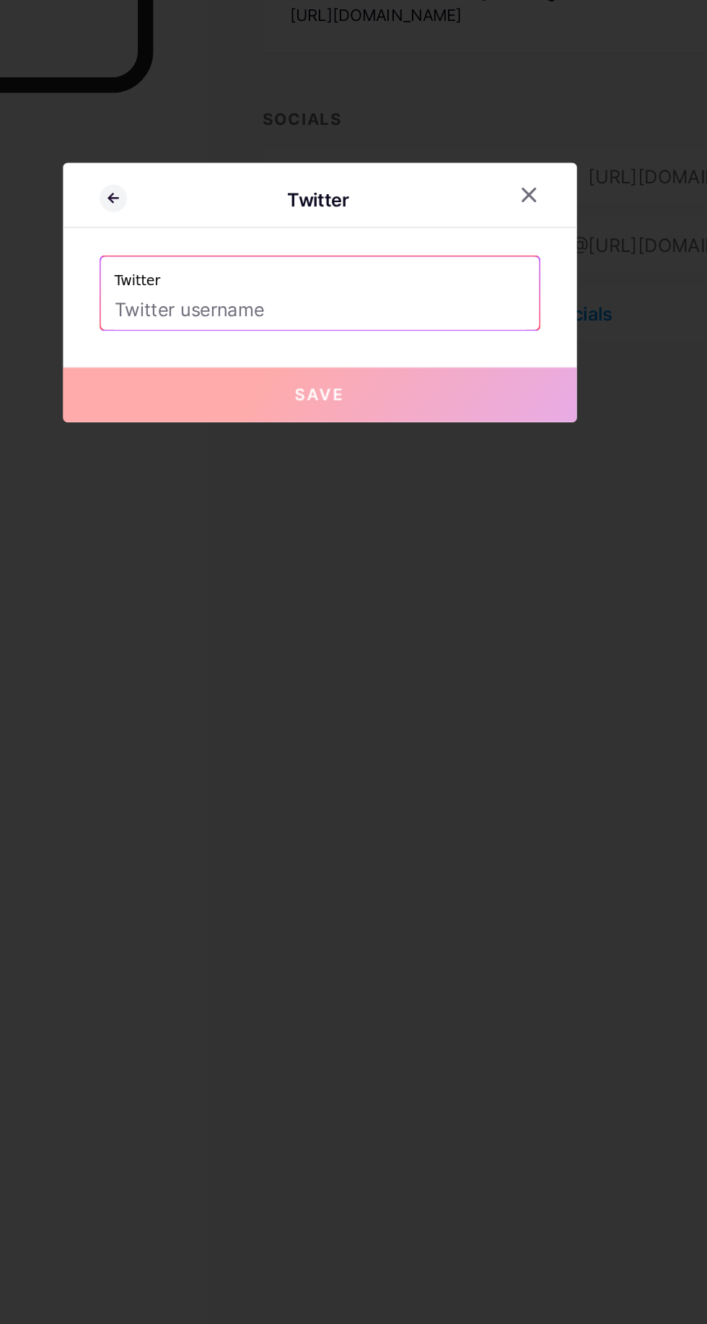
paste input "https://x.com/tamang43979?t=9mQv0iZvTGVBCCzACuPSag&s=09"
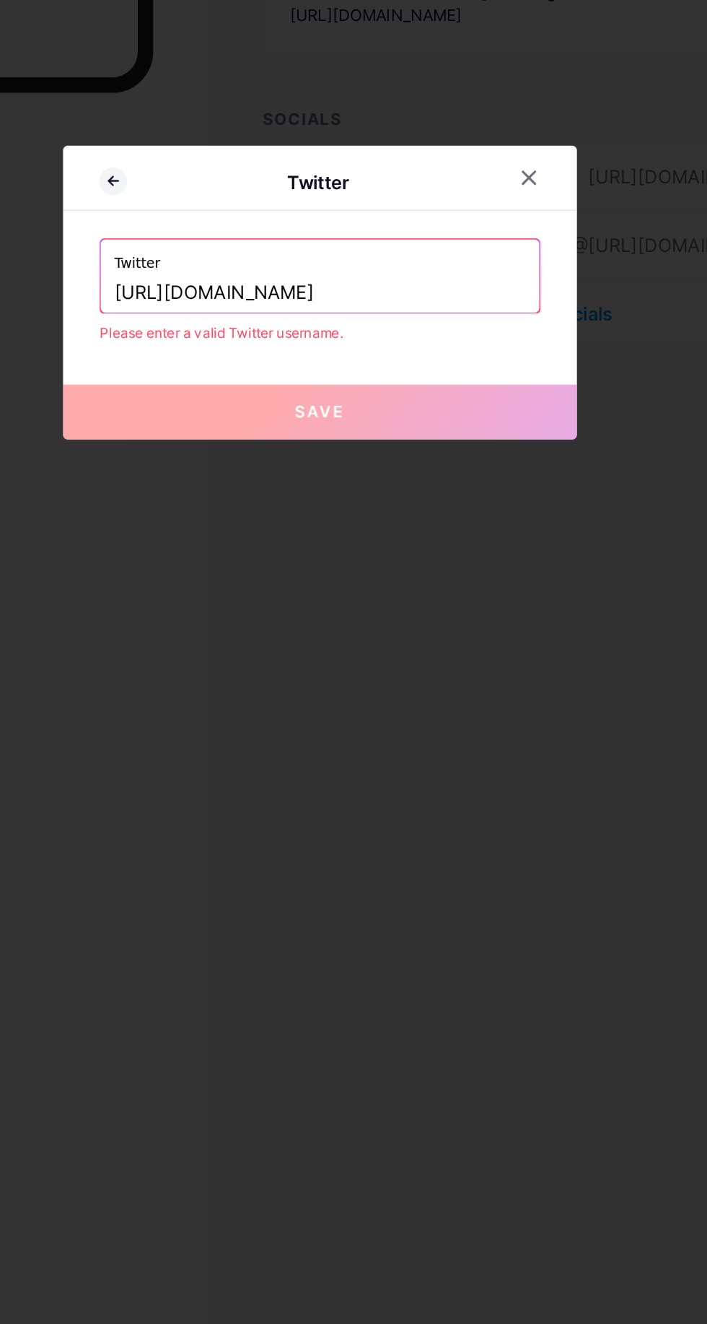
scroll to position [0, 105]
click at [460, 675] on input "https://x.com/tamang43979?t=9mQv0iZvTGVBCCzACuPSag&s=09" at bounding box center [354, 662] width 260 height 25
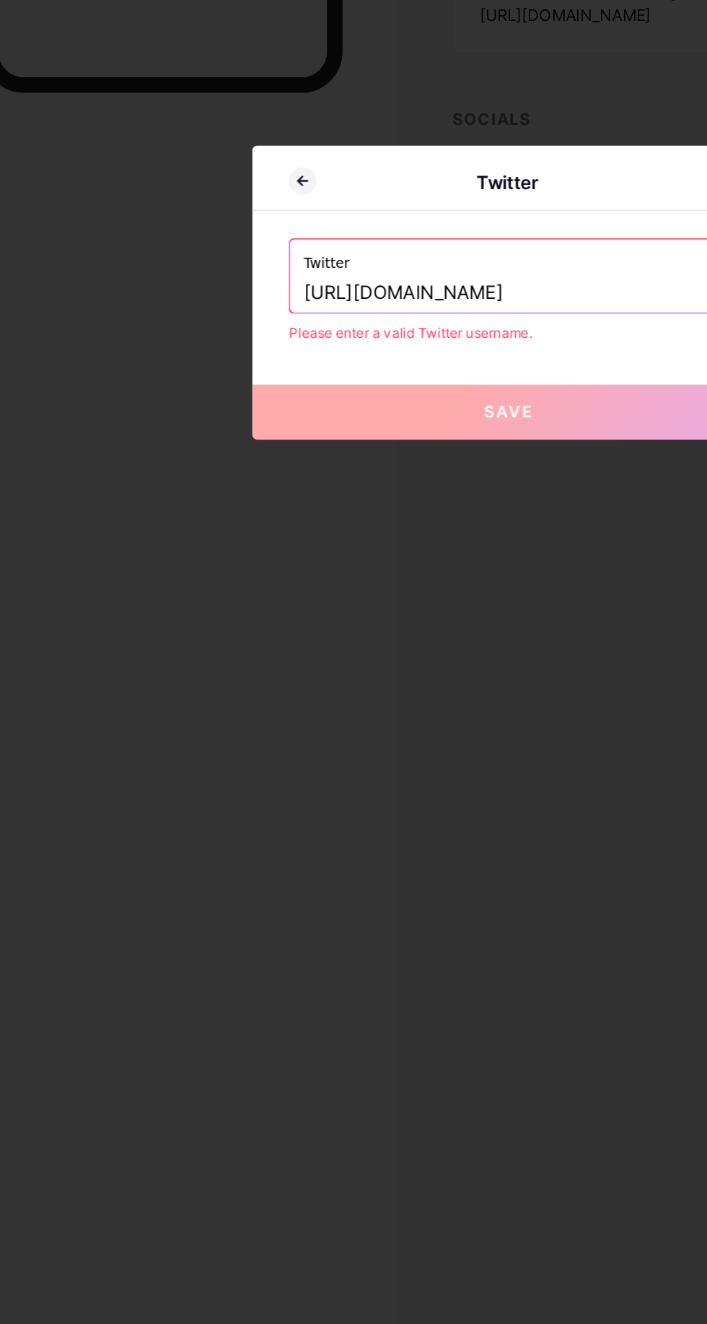
scroll to position [0, 0]
type input "https://x.com/tamang43979?t=9mQv0iZvTGVBCCzACuPSag&s=09"
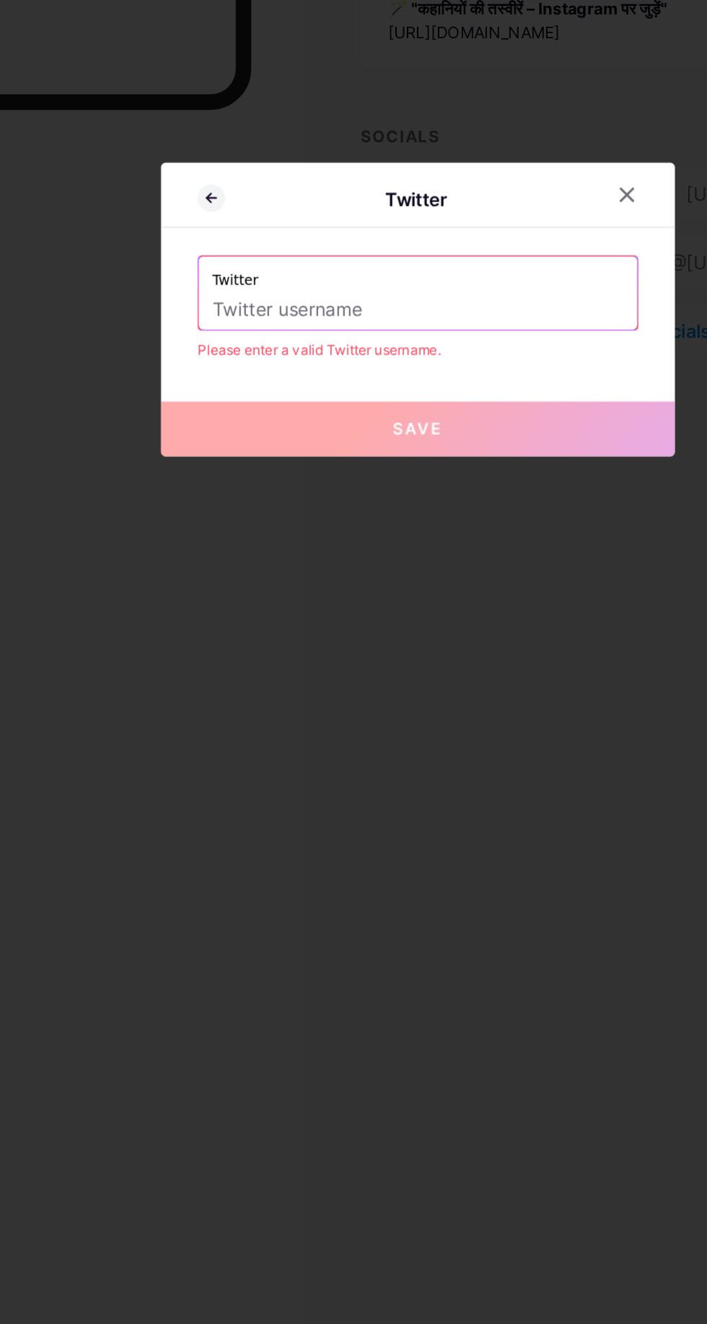
type input "@"
click at [532, 680] on div at bounding box center [353, 662] width 707 height 1324
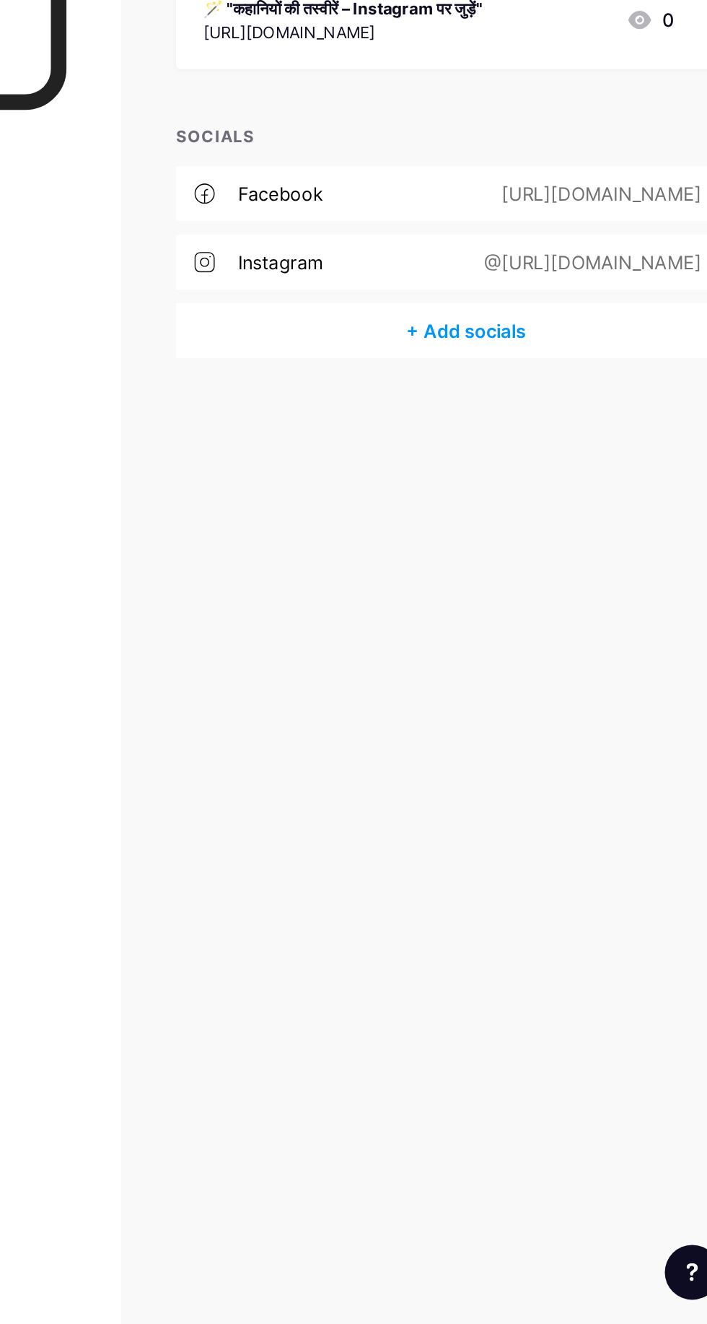
click at [540, 669] on div "+ Add socials" at bounding box center [501, 675] width 367 height 35
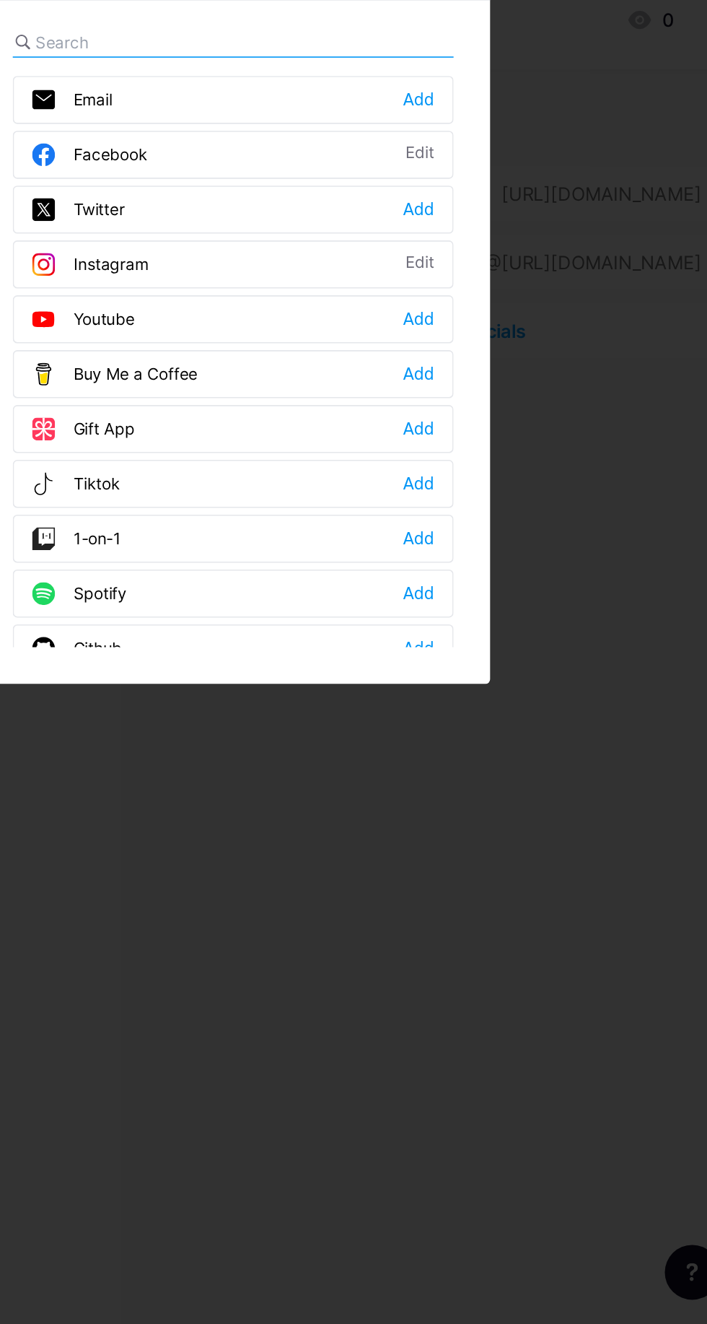
click at [390, 614] on div "Twitter Add" at bounding box center [353, 599] width 279 height 30
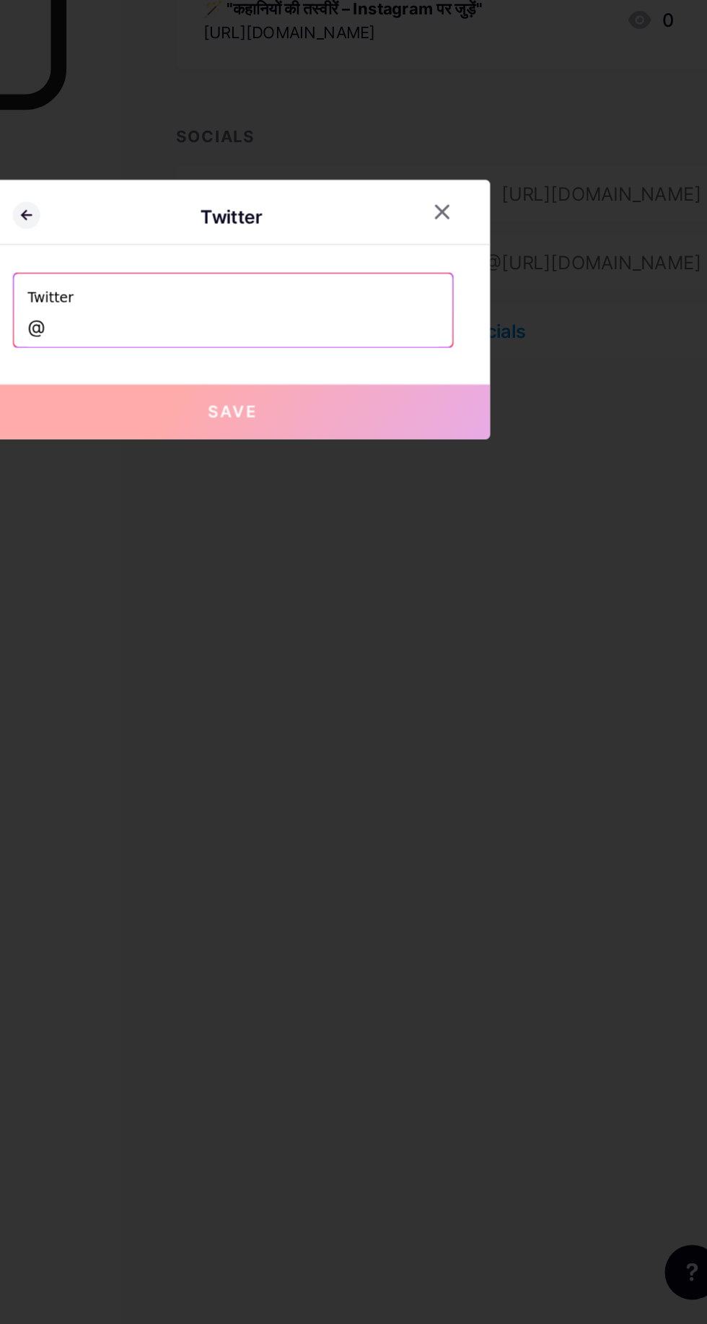
click at [445, 686] on input "@" at bounding box center [354, 673] width 260 height 25
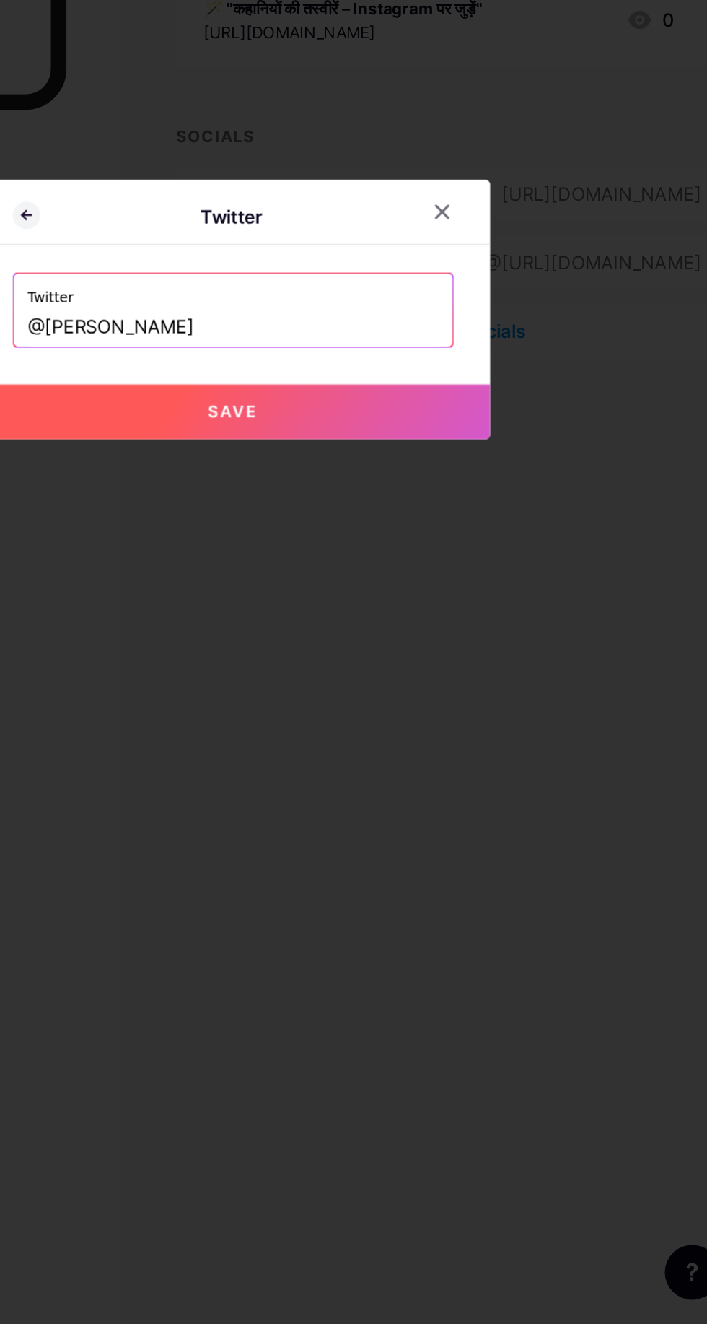
click at [445, 686] on input "@tamang" at bounding box center [354, 673] width 260 height 25
click at [442, 744] on button "Save" at bounding box center [353, 727] width 325 height 35
type input "https://twitter.com/@tamang43979"
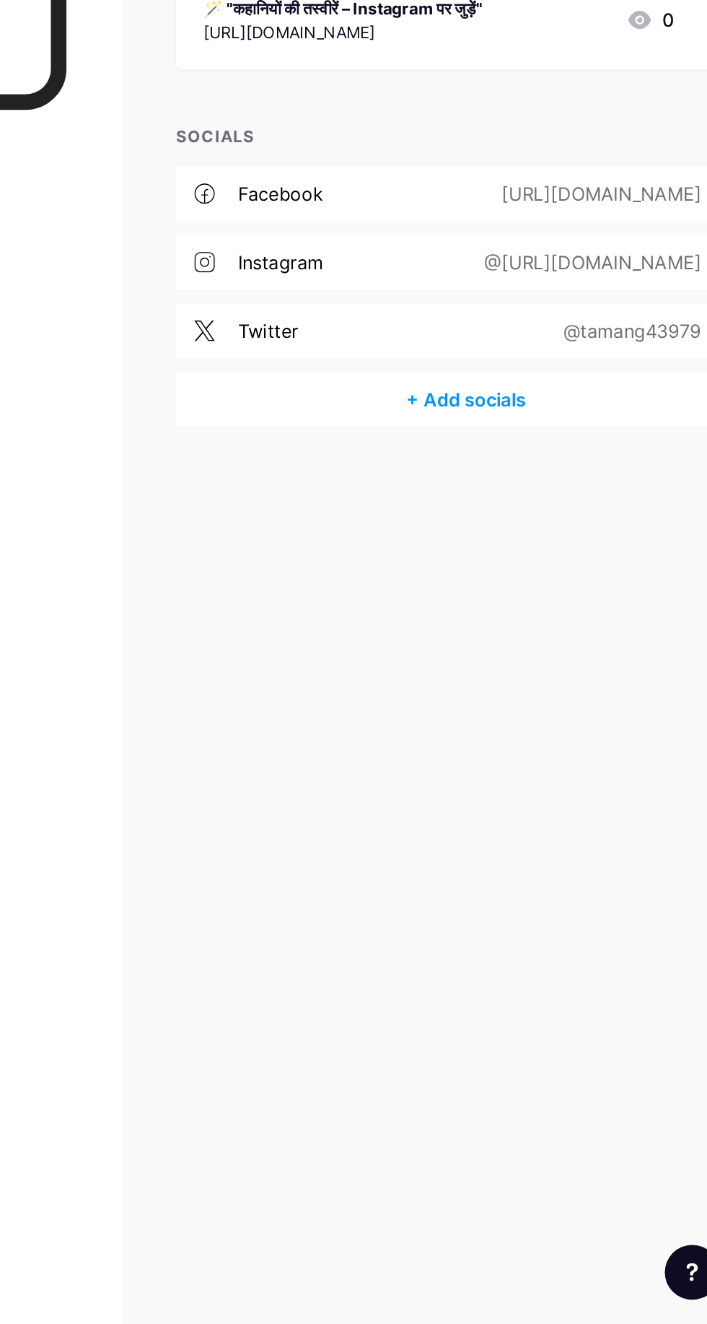
click at [531, 720] on div "+ Add socials" at bounding box center [501, 719] width 367 height 35
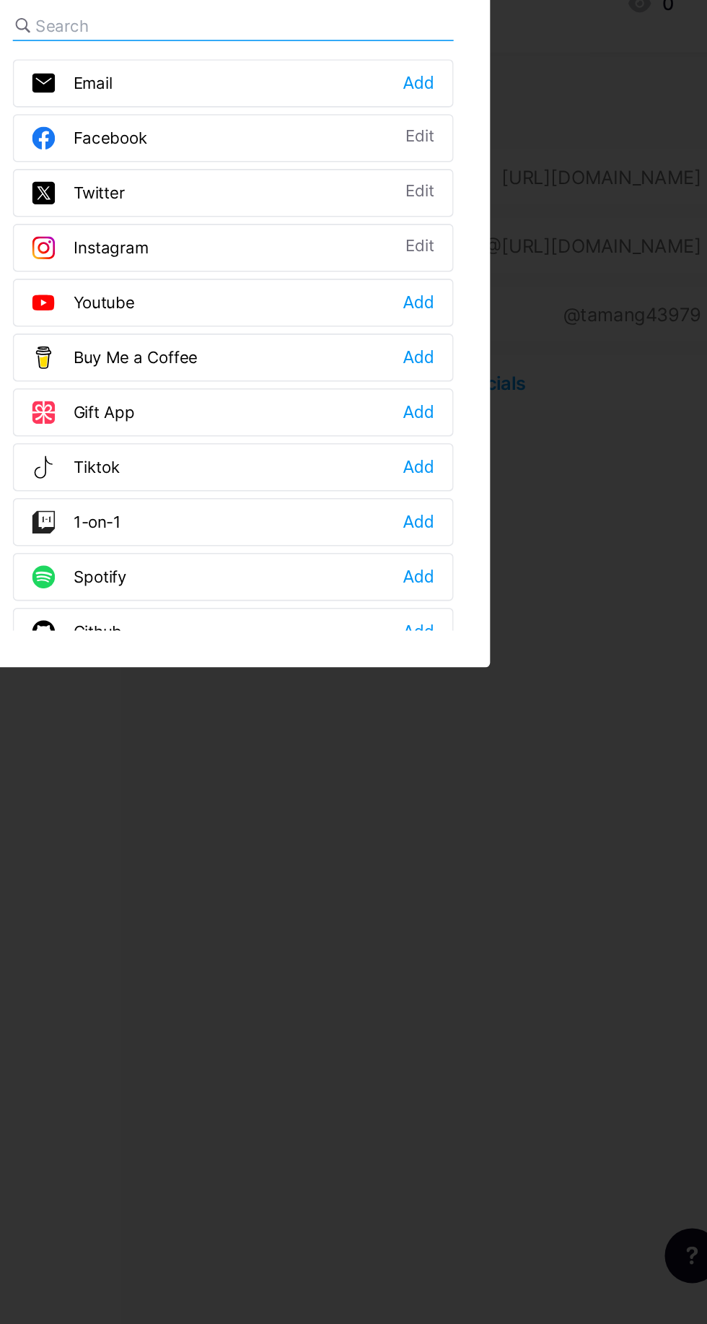
scroll to position [2, 0]
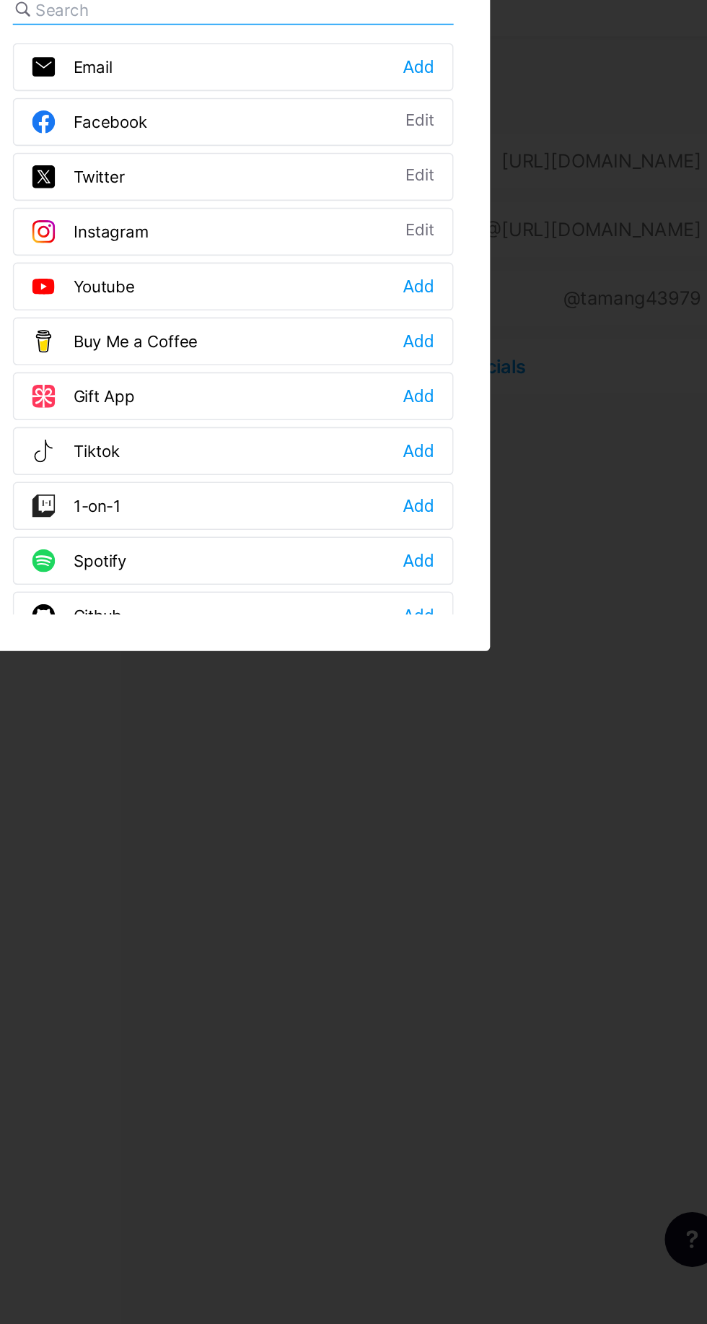
click at [356, 718] on div "Buy Me a Coffee Add" at bounding box center [353, 703] width 279 height 30
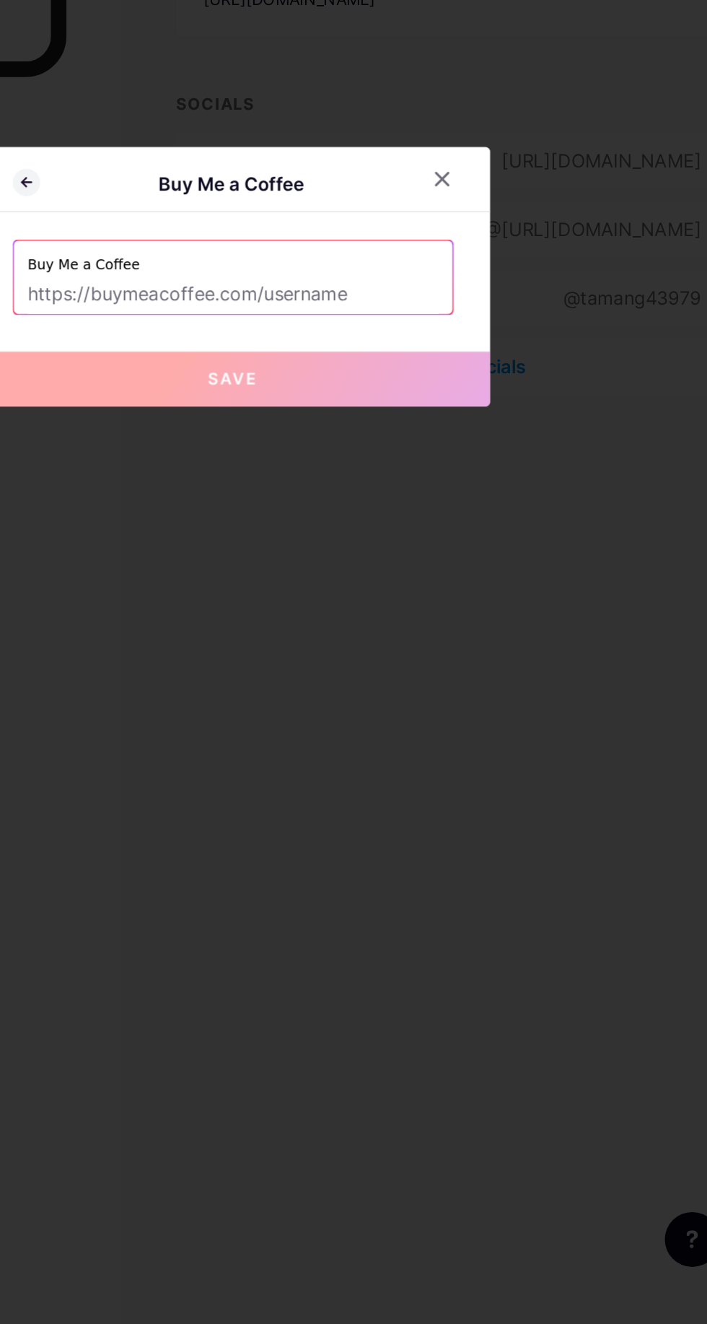
click at [486, 606] on icon at bounding box center [486, 601] width 12 height 12
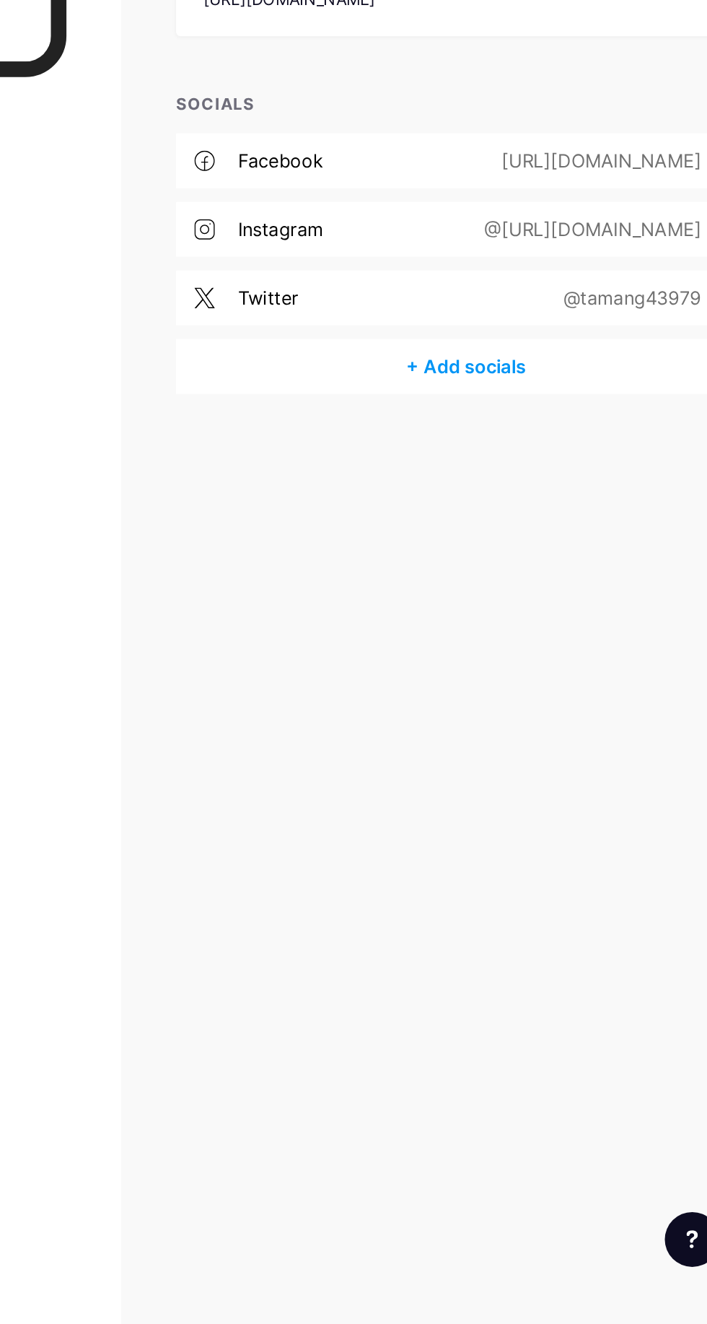
click at [549, 727] on div "+ Add socials" at bounding box center [501, 719] width 367 height 35
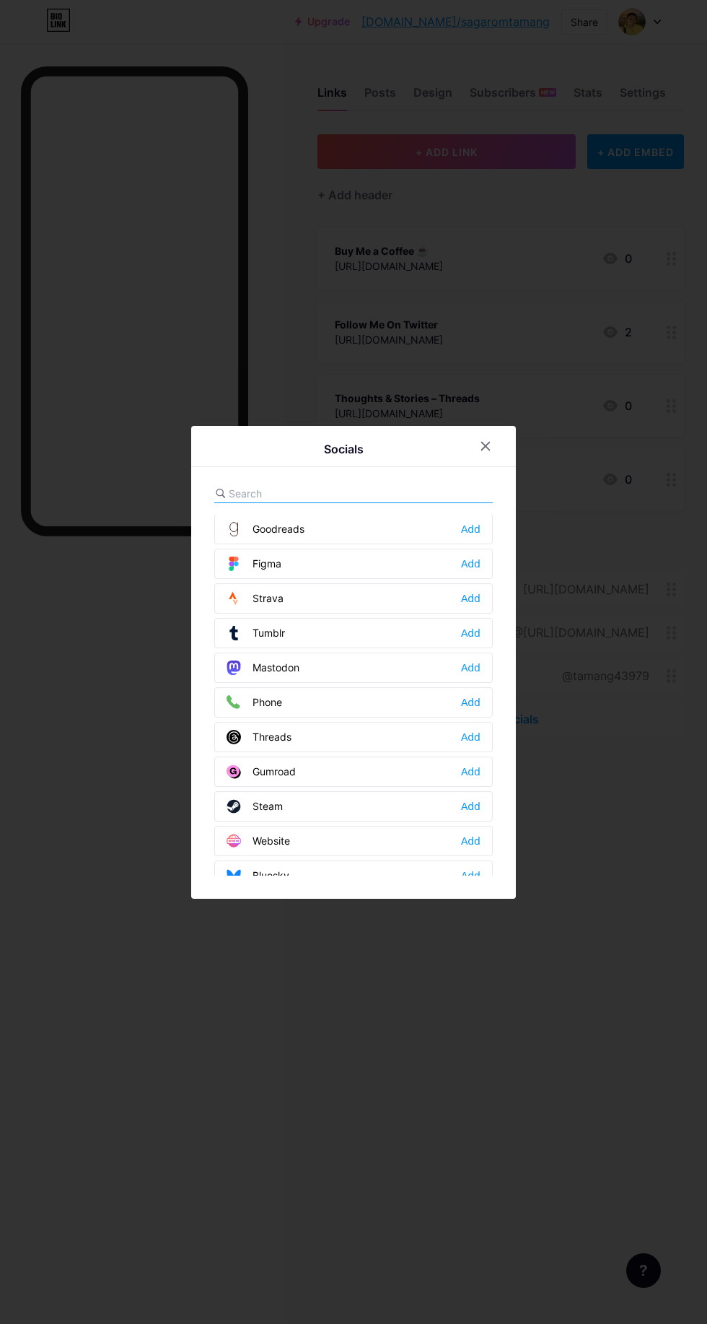
scroll to position [1, 0]
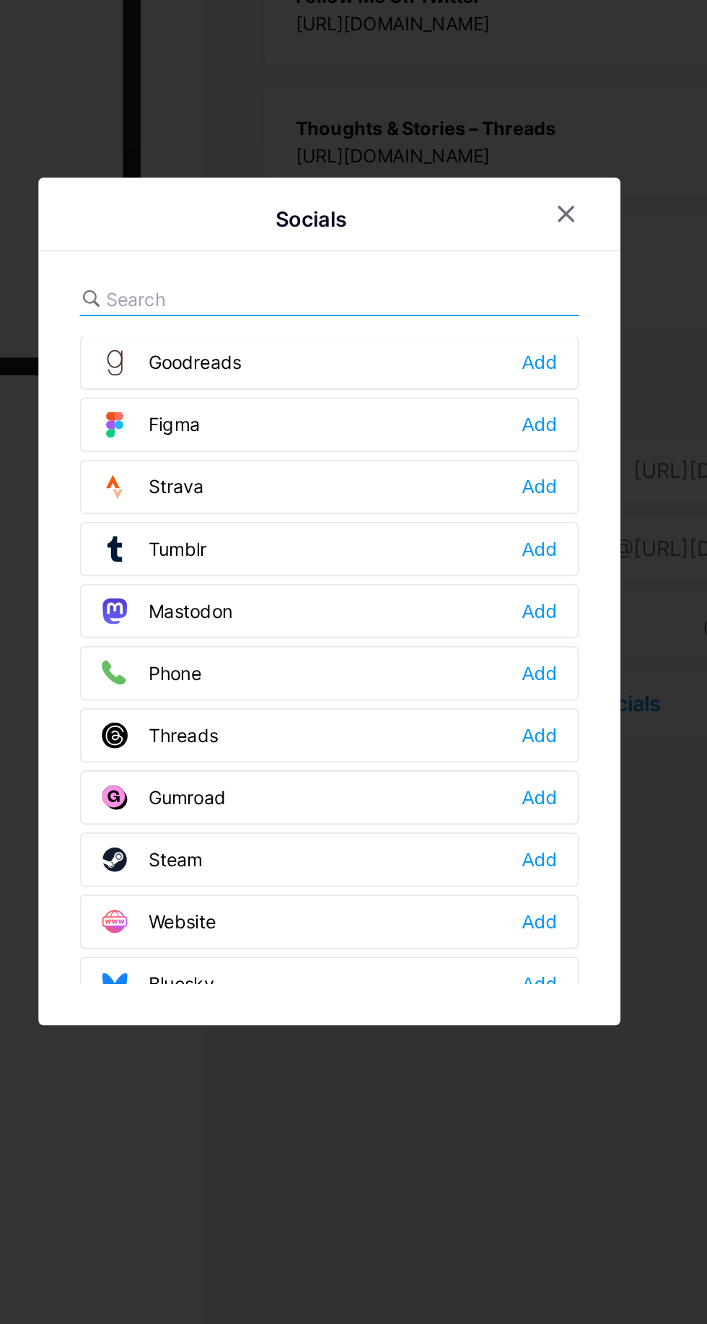
click at [290, 744] on div "Threads" at bounding box center [259, 737] width 65 height 14
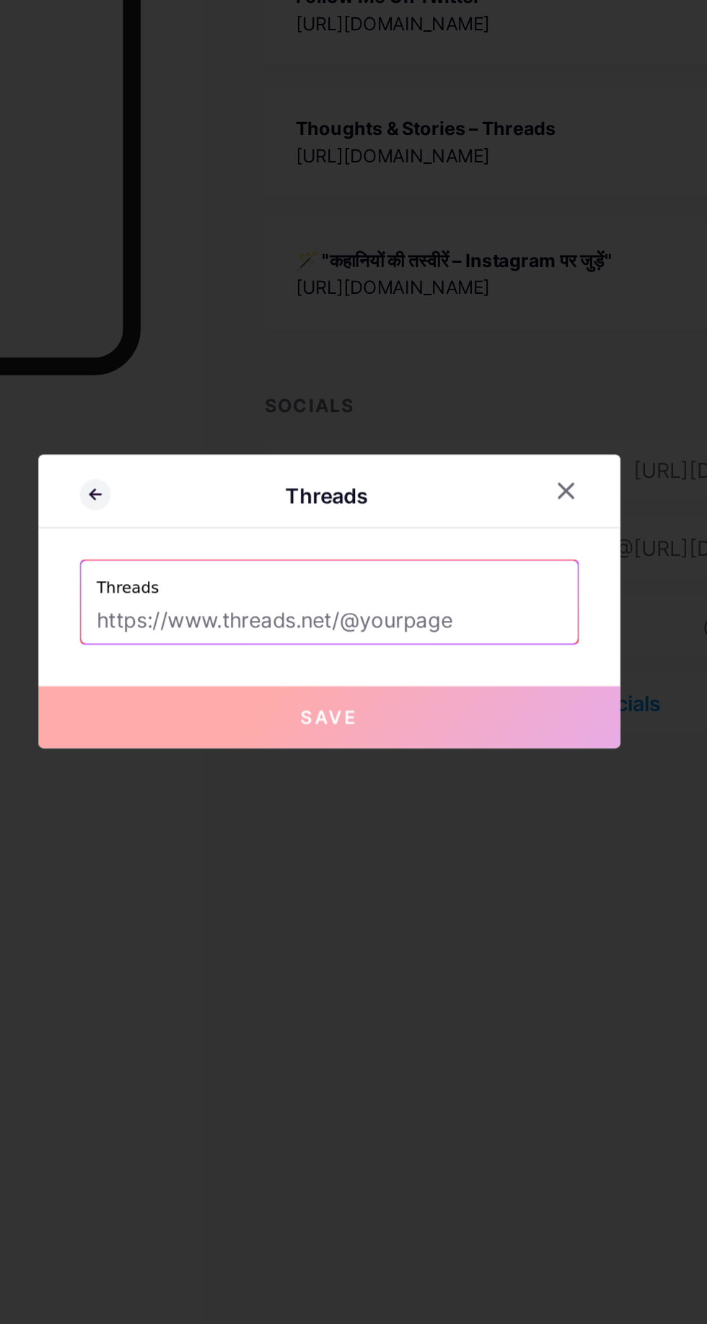
paste input "https://www.threads.com/@sagaromtamang"
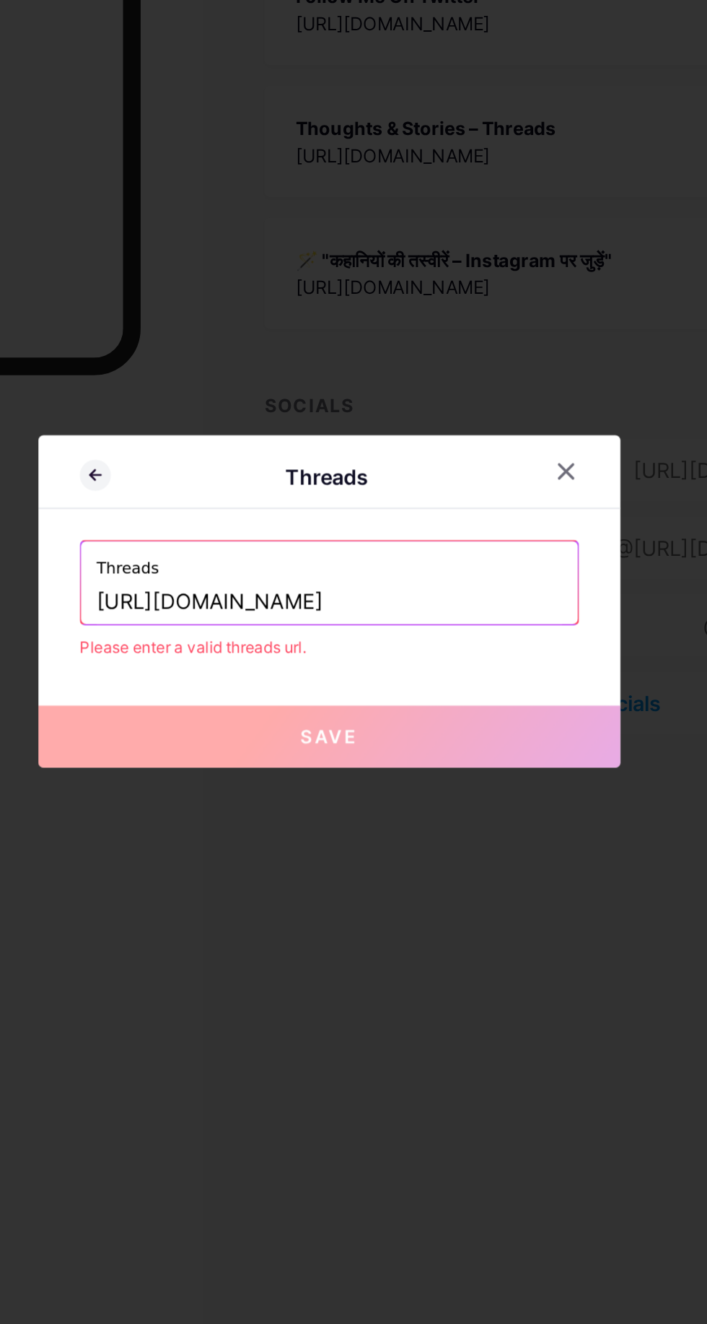
type input "https://www.threads.com/@sagaromtamang"
paste input "https://www.threads.com/@sagaromtamang"
click at [434, 755] on button "Save" at bounding box center [353, 737] width 325 height 35
click at [477, 675] on input "https://www.threads.com/@sagaromtamang" at bounding box center [354, 662] width 260 height 25
type input "h"
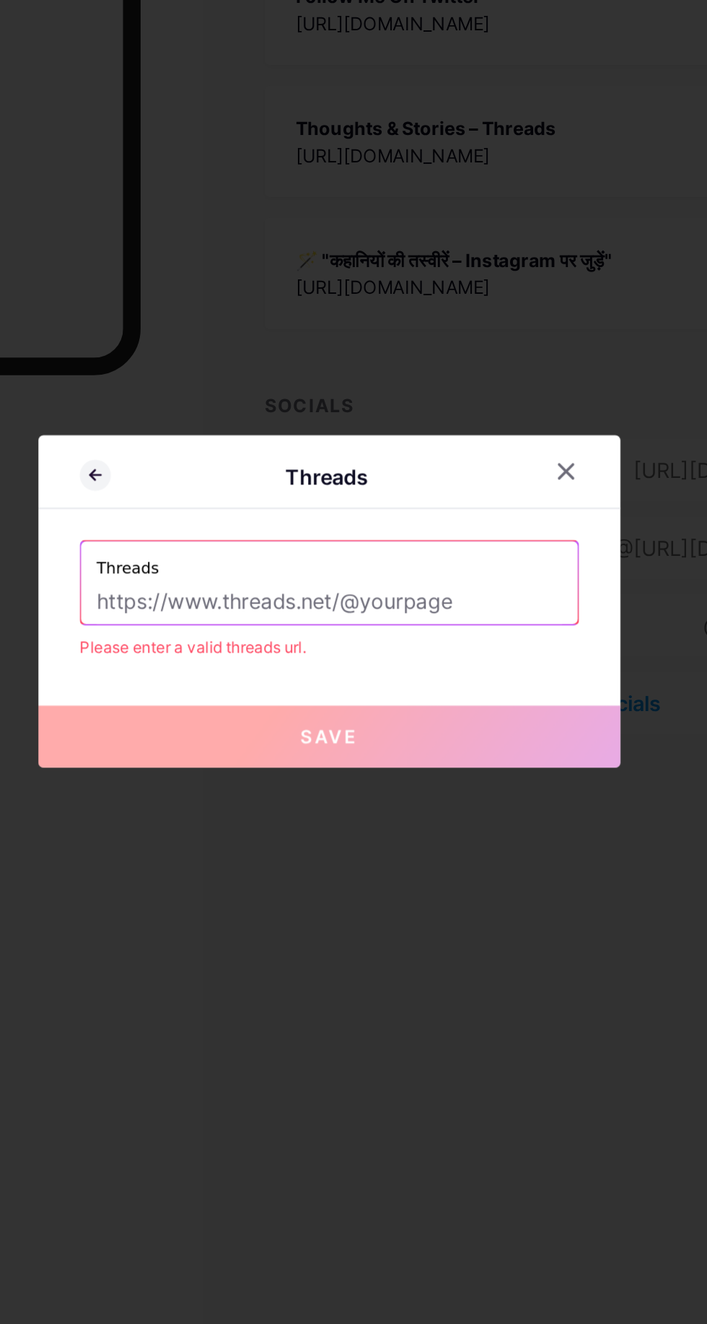
paste input "https://www.threads.com/@sagaromtamang"
click at [427, 755] on button "Save" at bounding box center [353, 737] width 325 height 35
click at [476, 675] on input "https://www.threads.com/@sagaromtamang" at bounding box center [354, 662] width 260 height 25
type input "h"
paste input "https://www.threads.com/@sagaromtamang"
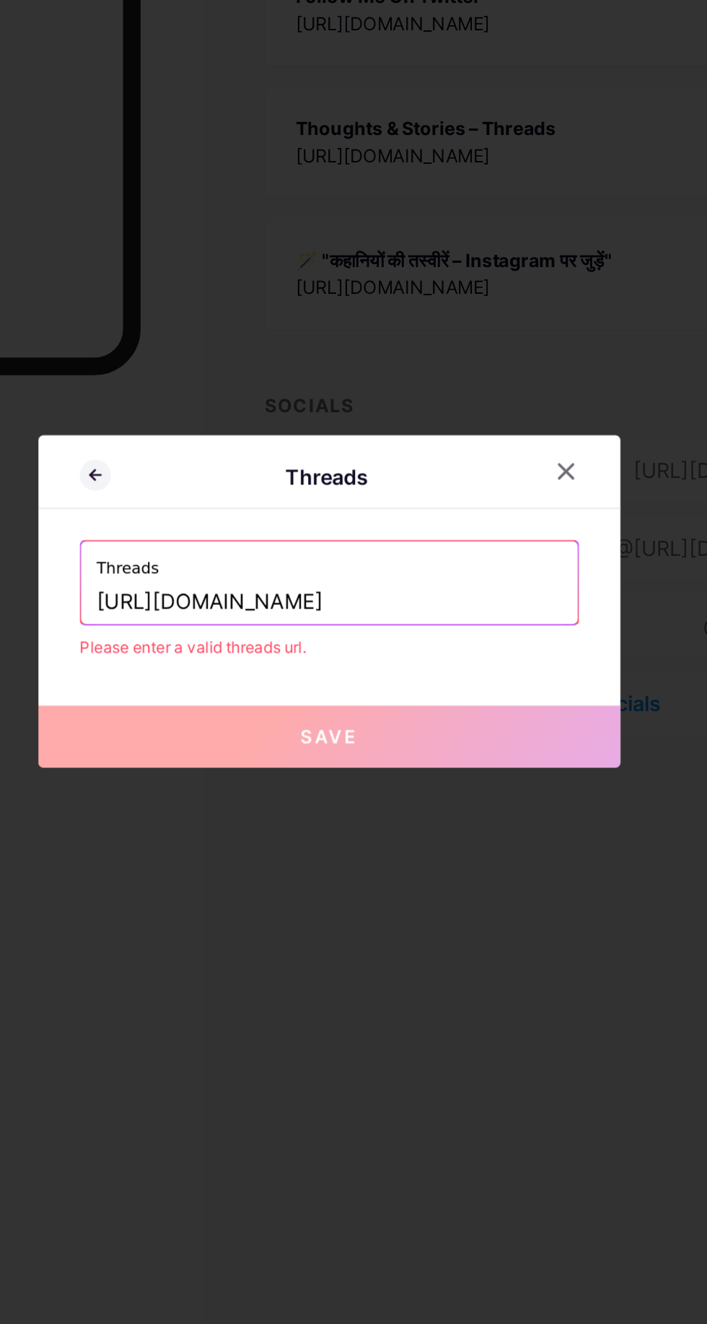
click at [352, 675] on input "https://www.threads.com/@sagaromtamang" at bounding box center [354, 662] width 260 height 25
click at [359, 675] on input "https://www.threads.com/@sagaromtamang" at bounding box center [354, 662] width 260 height 25
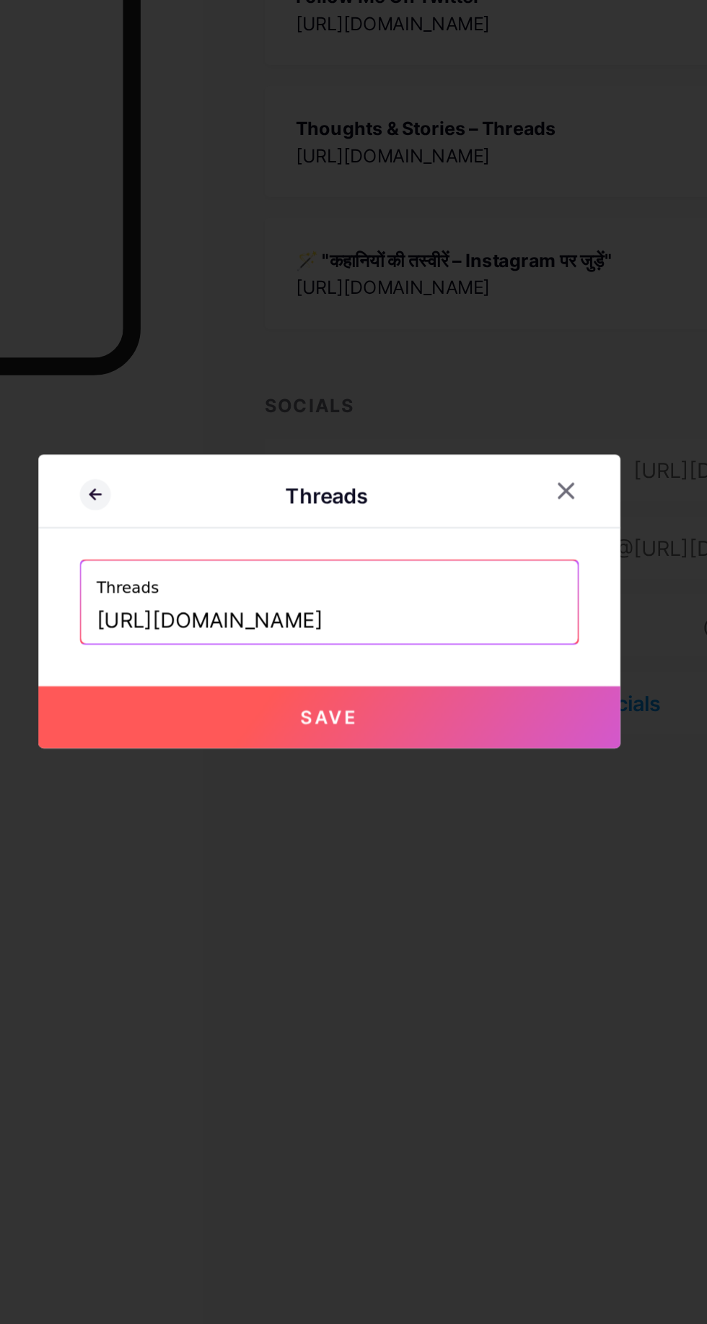
type input "[URL][DOMAIN_NAME]"
click at [437, 744] on button "Save" at bounding box center [353, 727] width 325 height 35
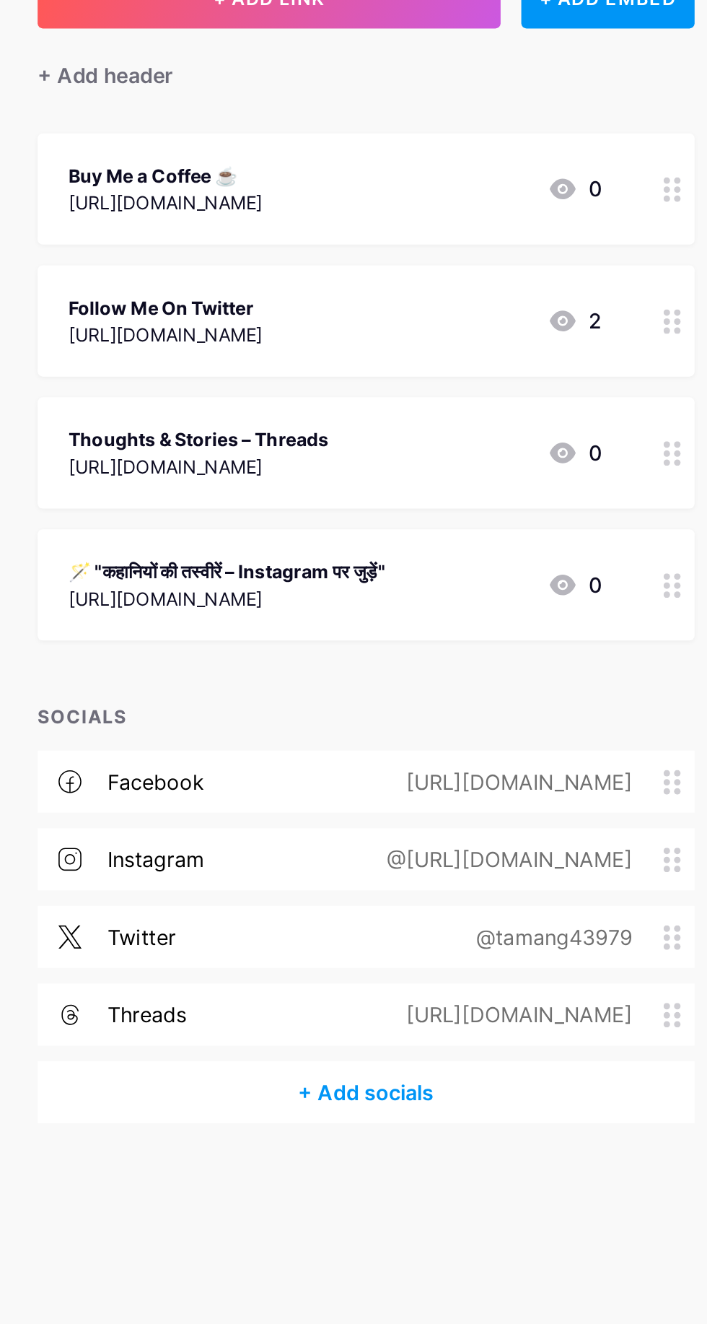
scroll to position [0, 0]
